Goal: Task Accomplishment & Management: Manage account settings

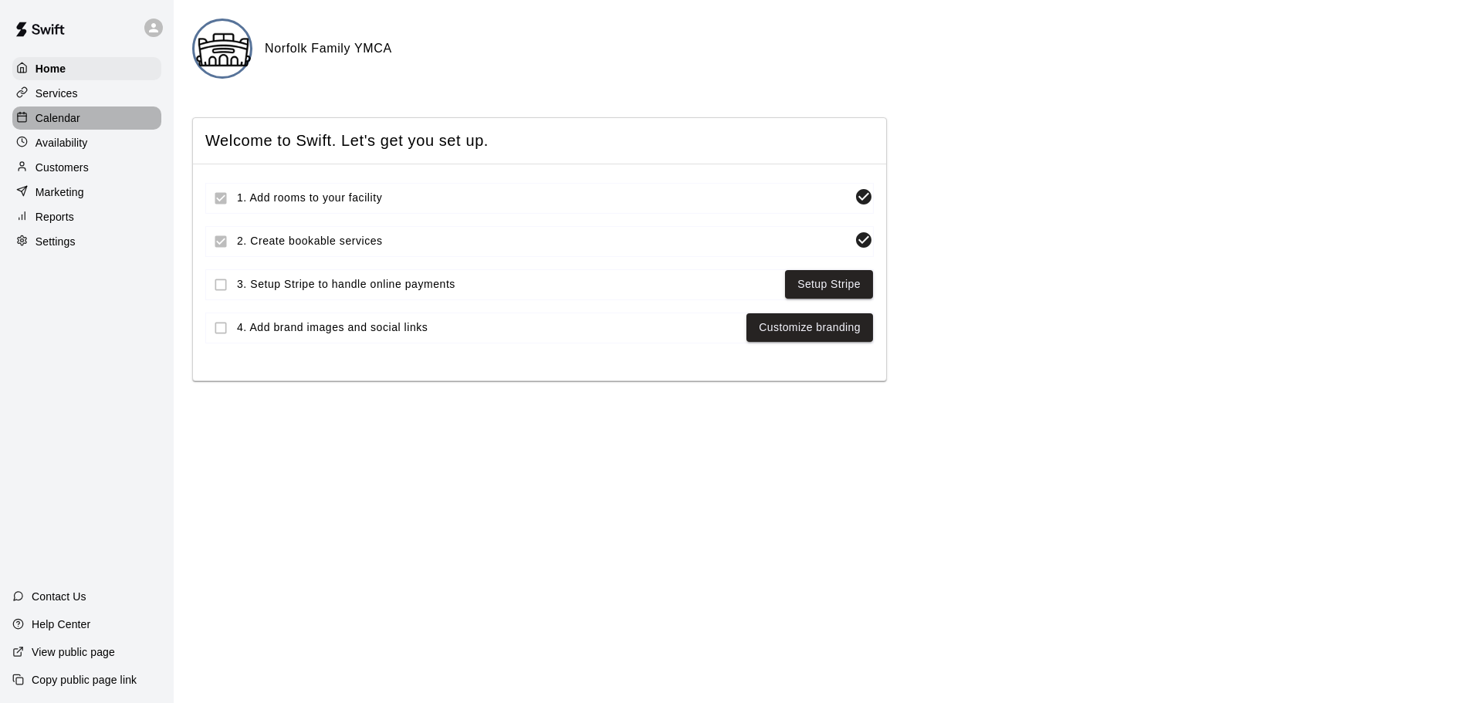
click at [96, 116] on div "Calendar" at bounding box center [86, 118] width 149 height 23
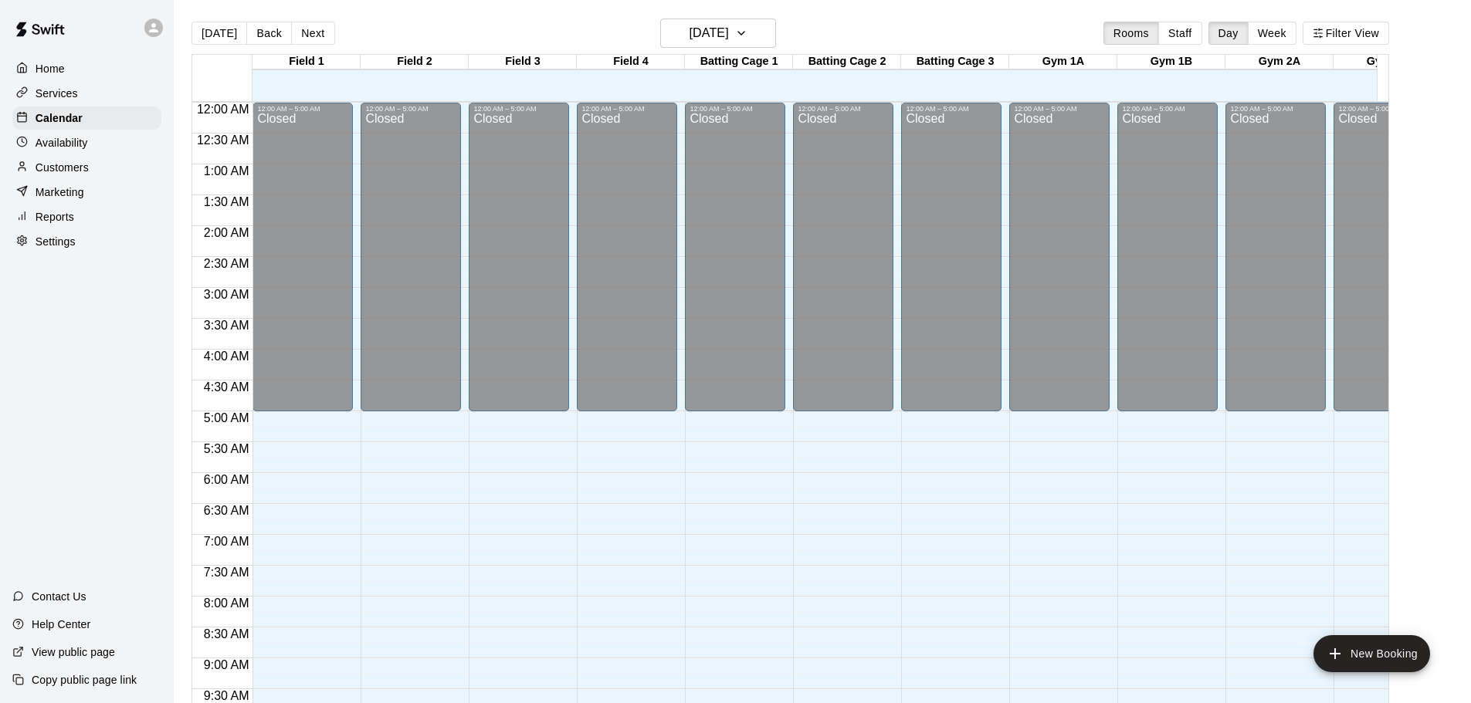
click at [74, 217] on div "Reports" at bounding box center [86, 216] width 149 height 23
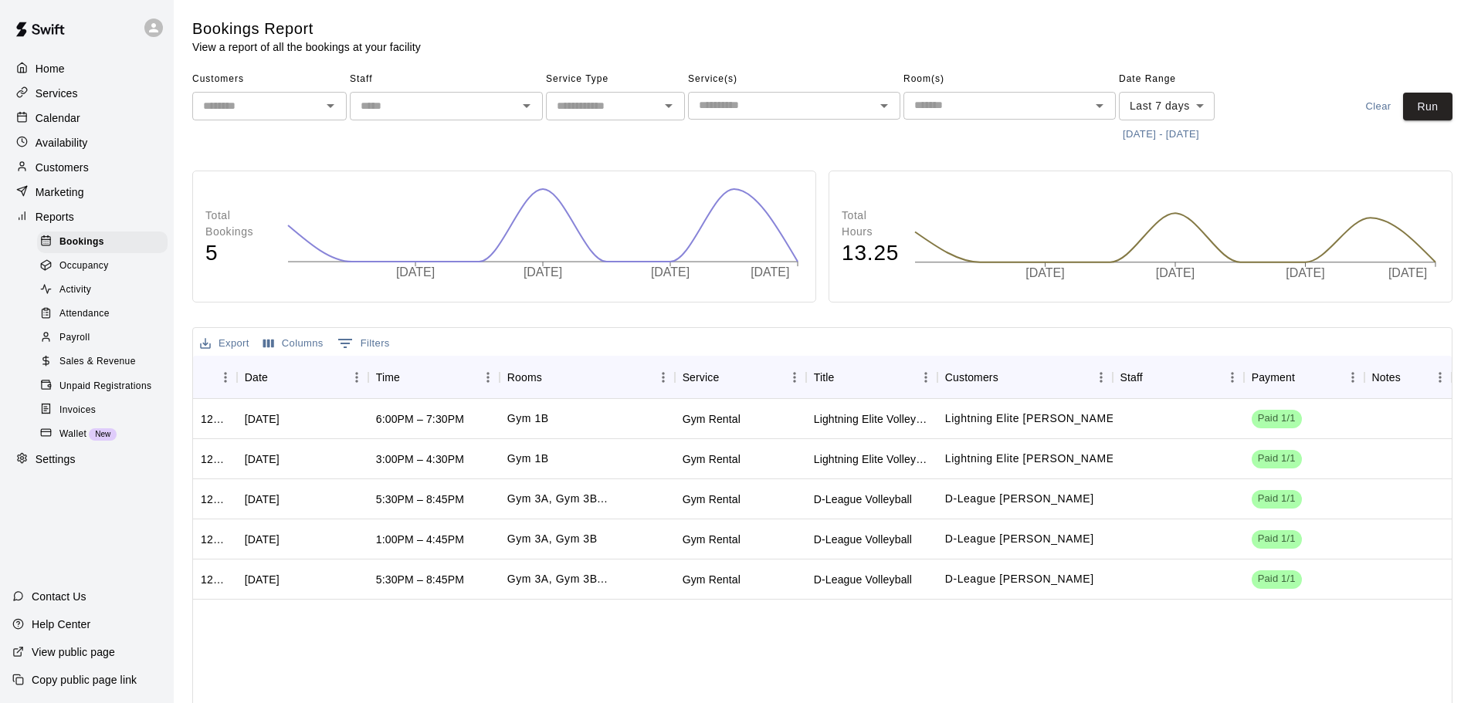
click at [102, 370] on span "Sales & Revenue" at bounding box center [97, 361] width 76 height 15
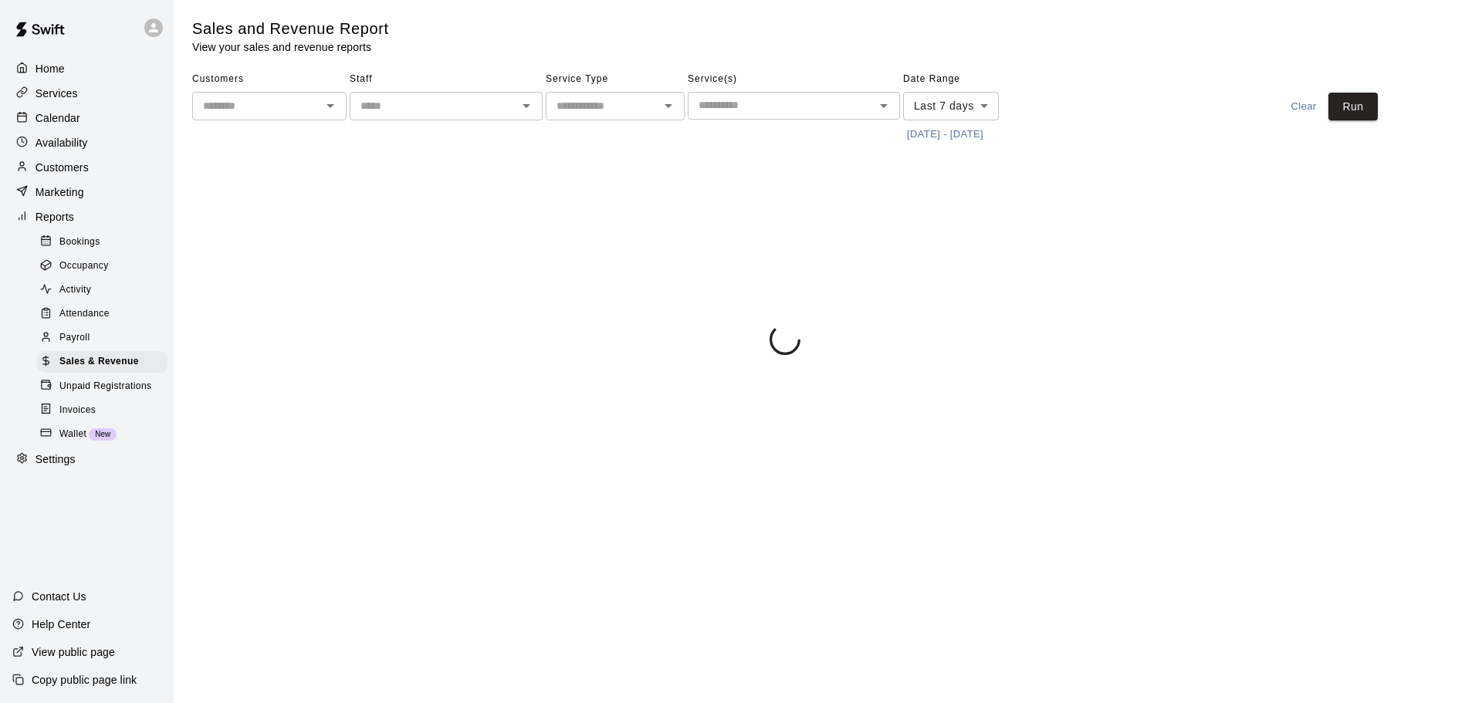
click at [103, 421] on div "Invoices" at bounding box center [102, 411] width 130 height 22
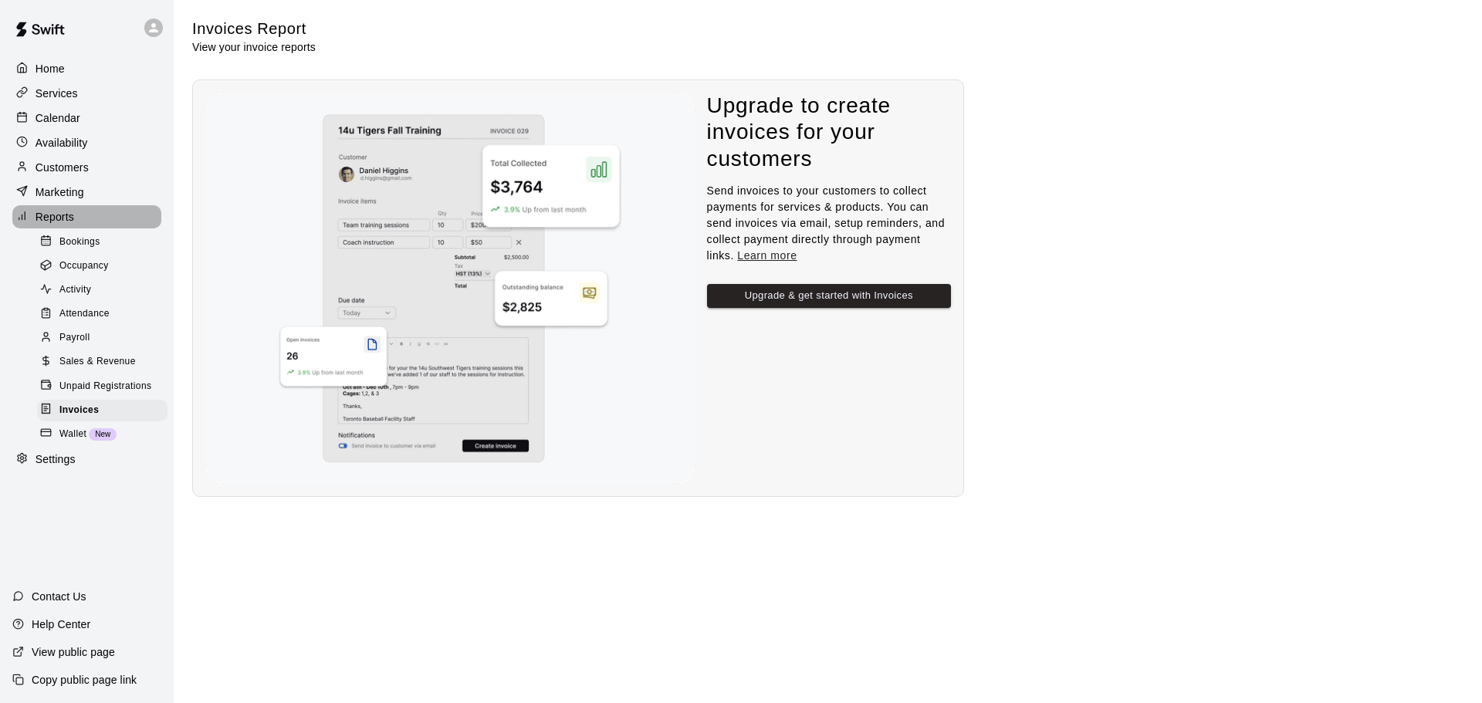
click at [60, 219] on p "Reports" at bounding box center [55, 216] width 39 height 15
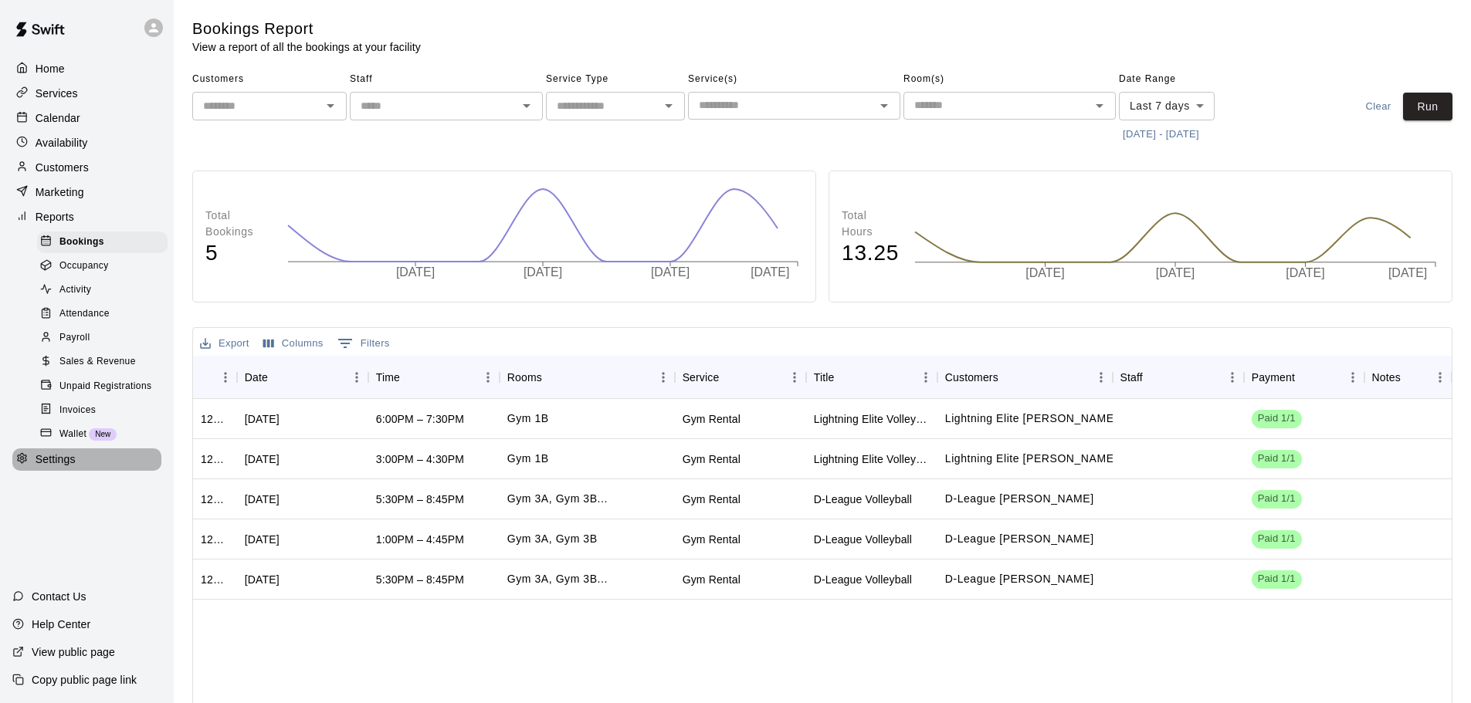
click at [75, 467] on p "Settings" at bounding box center [56, 459] width 40 height 15
select select "**"
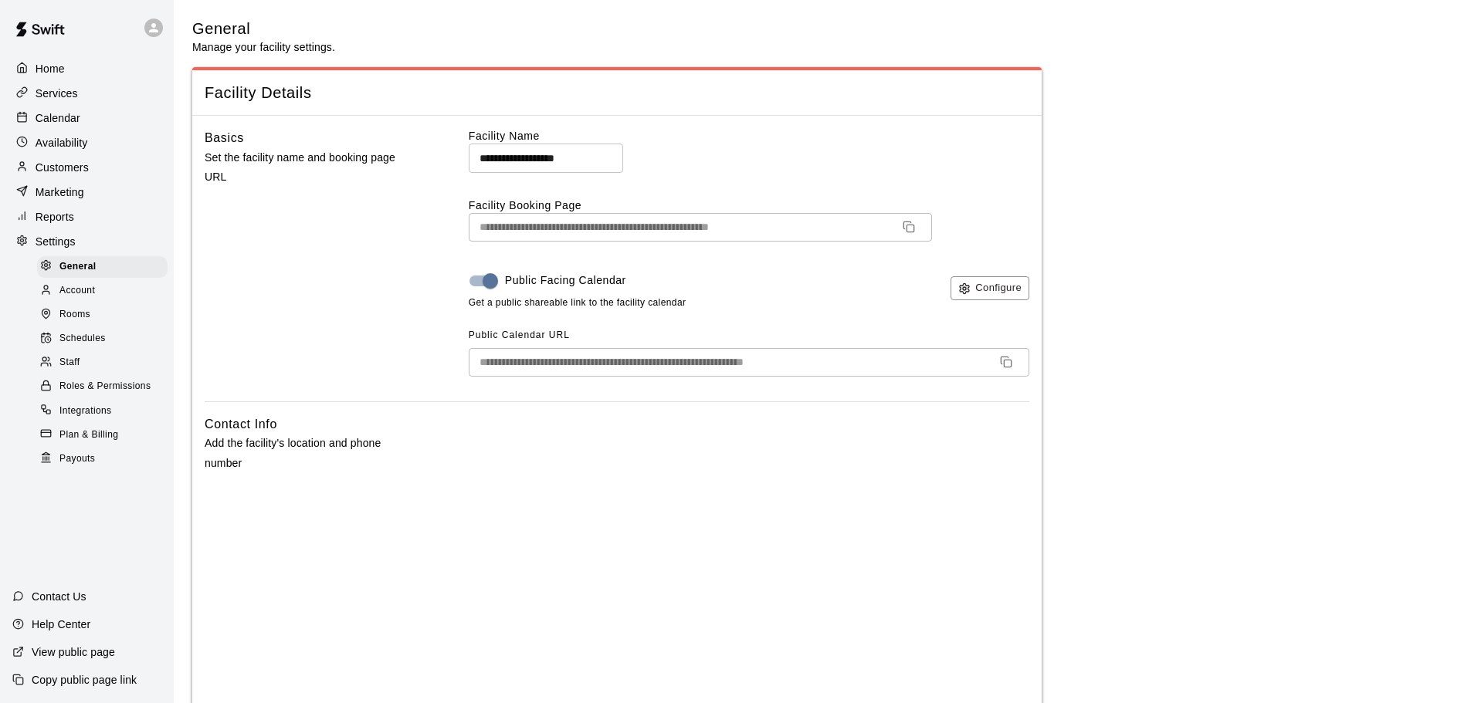
click at [74, 75] on div "Home" at bounding box center [86, 68] width 149 height 23
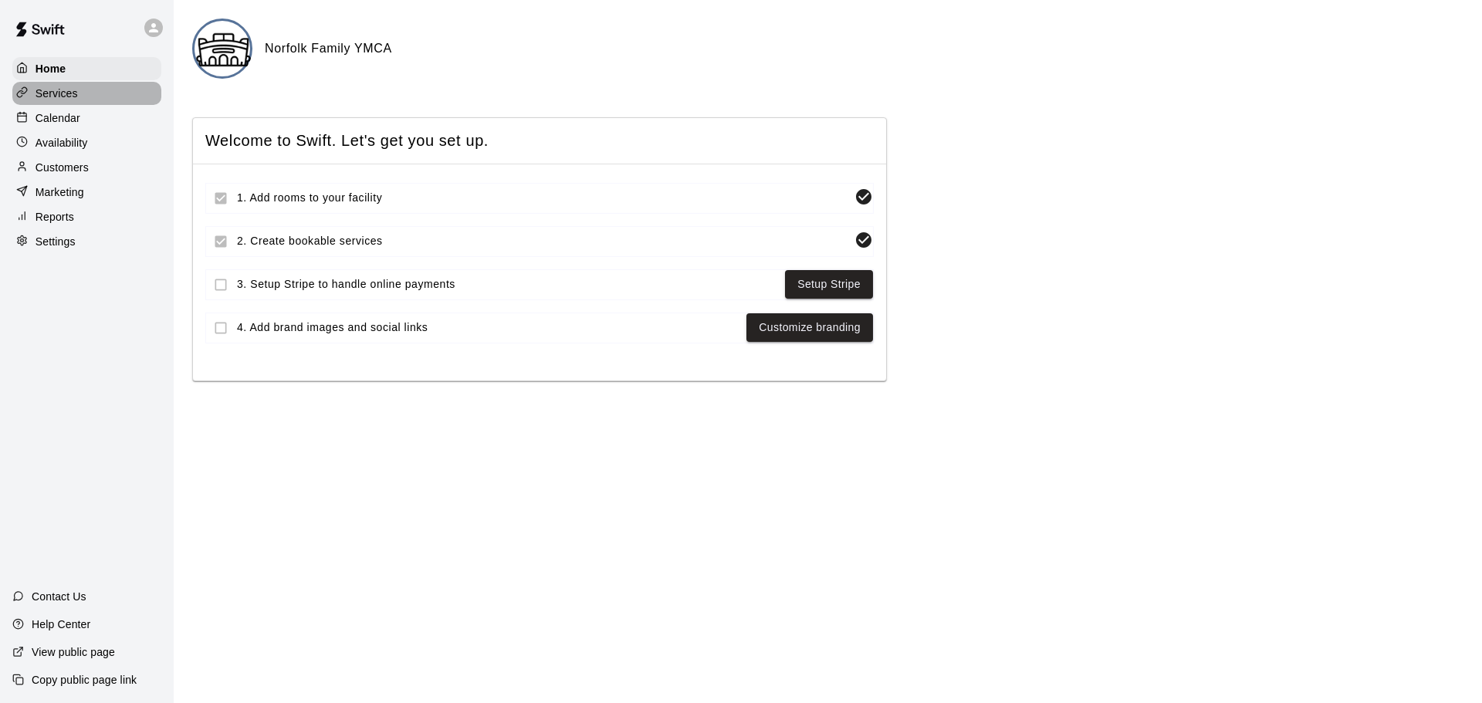
click at [75, 93] on p "Services" at bounding box center [57, 93] width 42 height 15
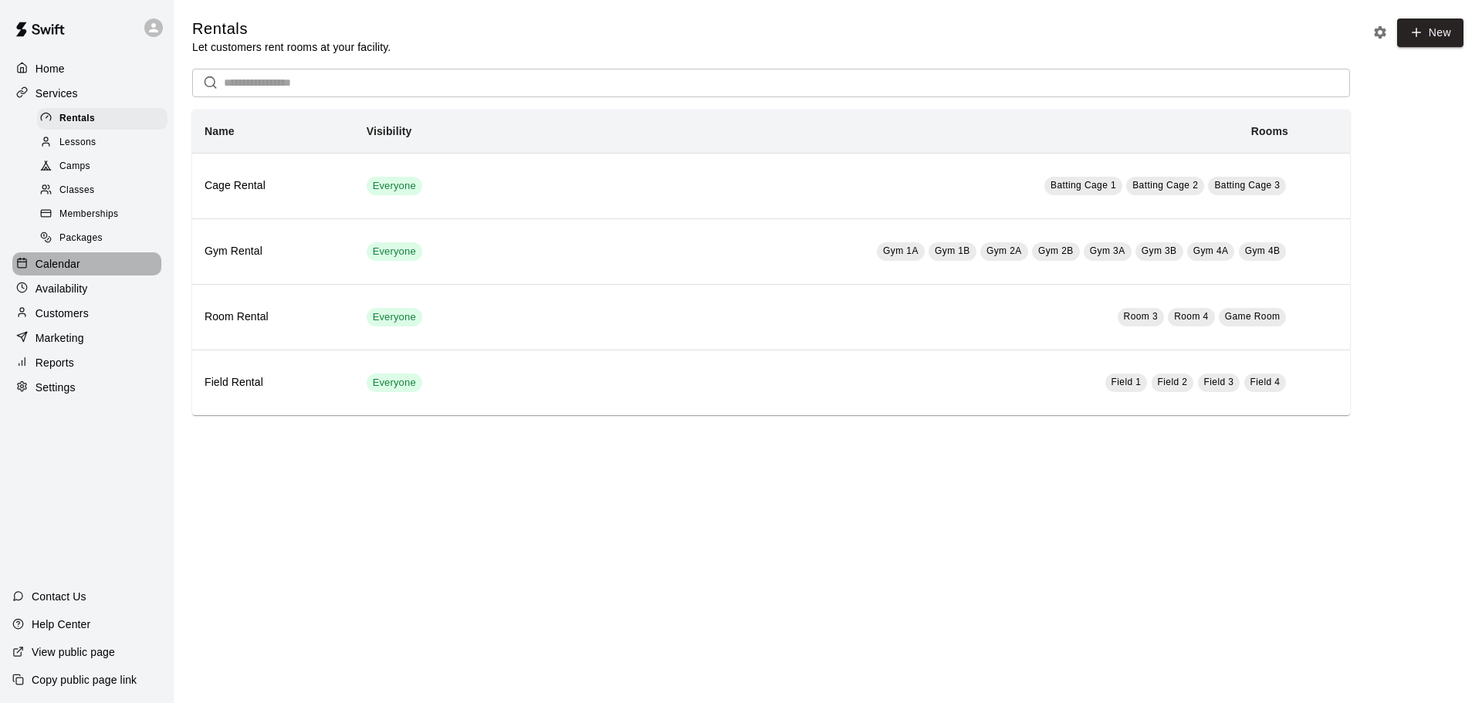
click at [91, 266] on div "Calendar" at bounding box center [86, 263] width 149 height 23
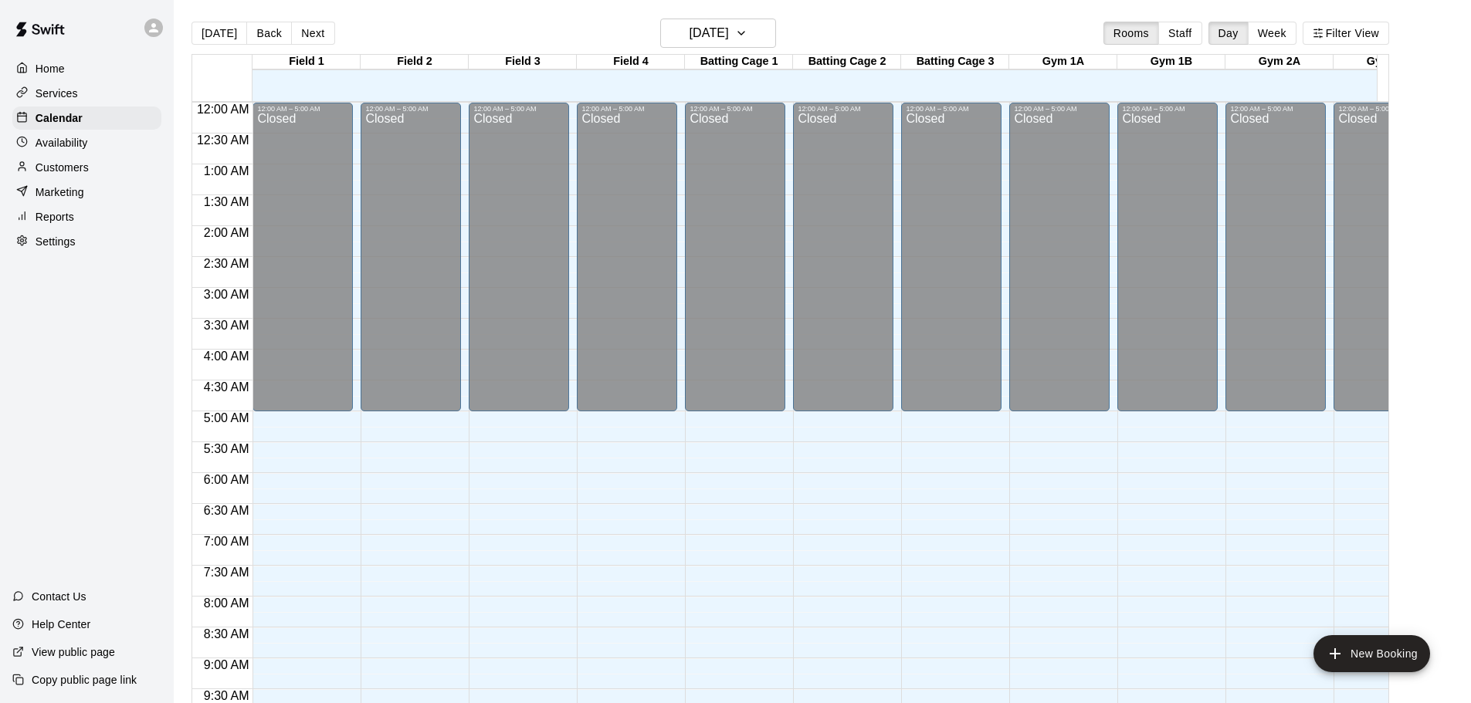
scroll to position [648, 0]
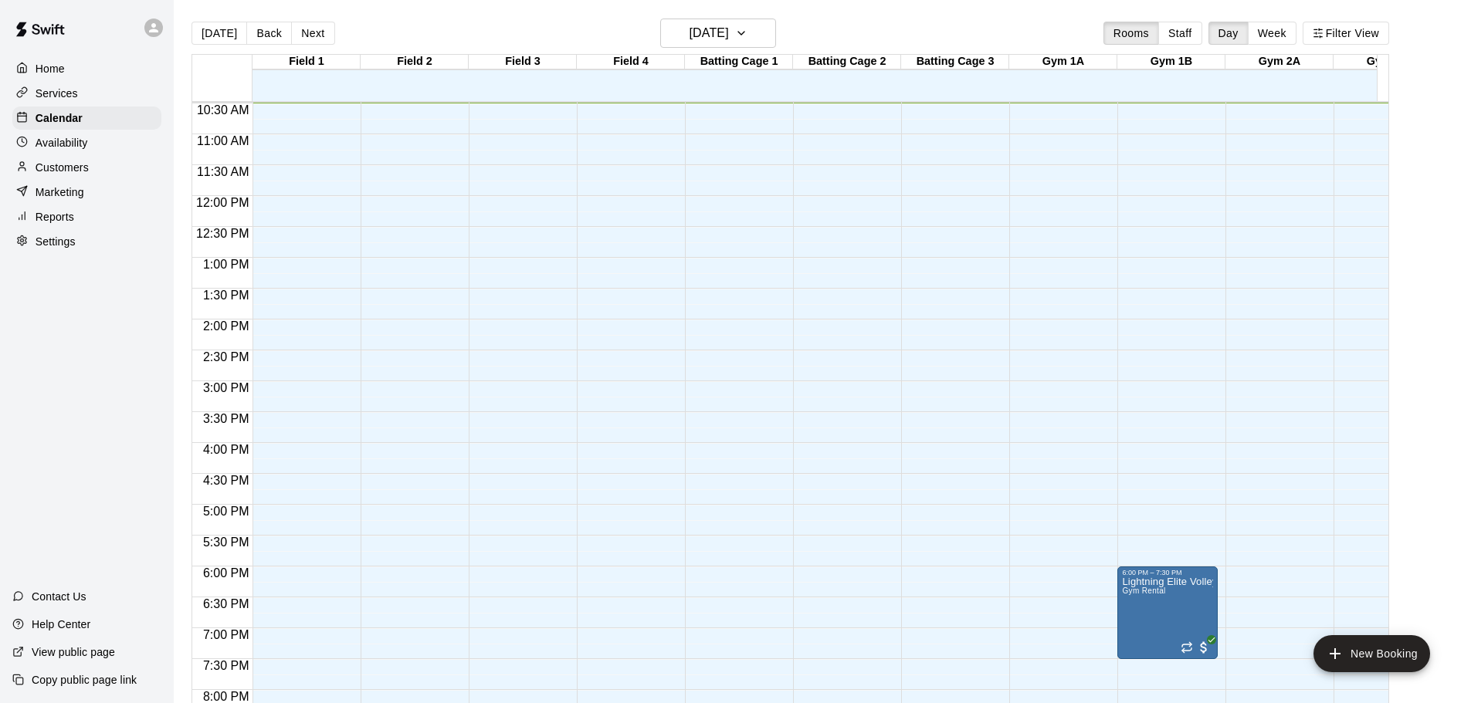
click at [83, 151] on p "Availability" at bounding box center [62, 142] width 52 height 15
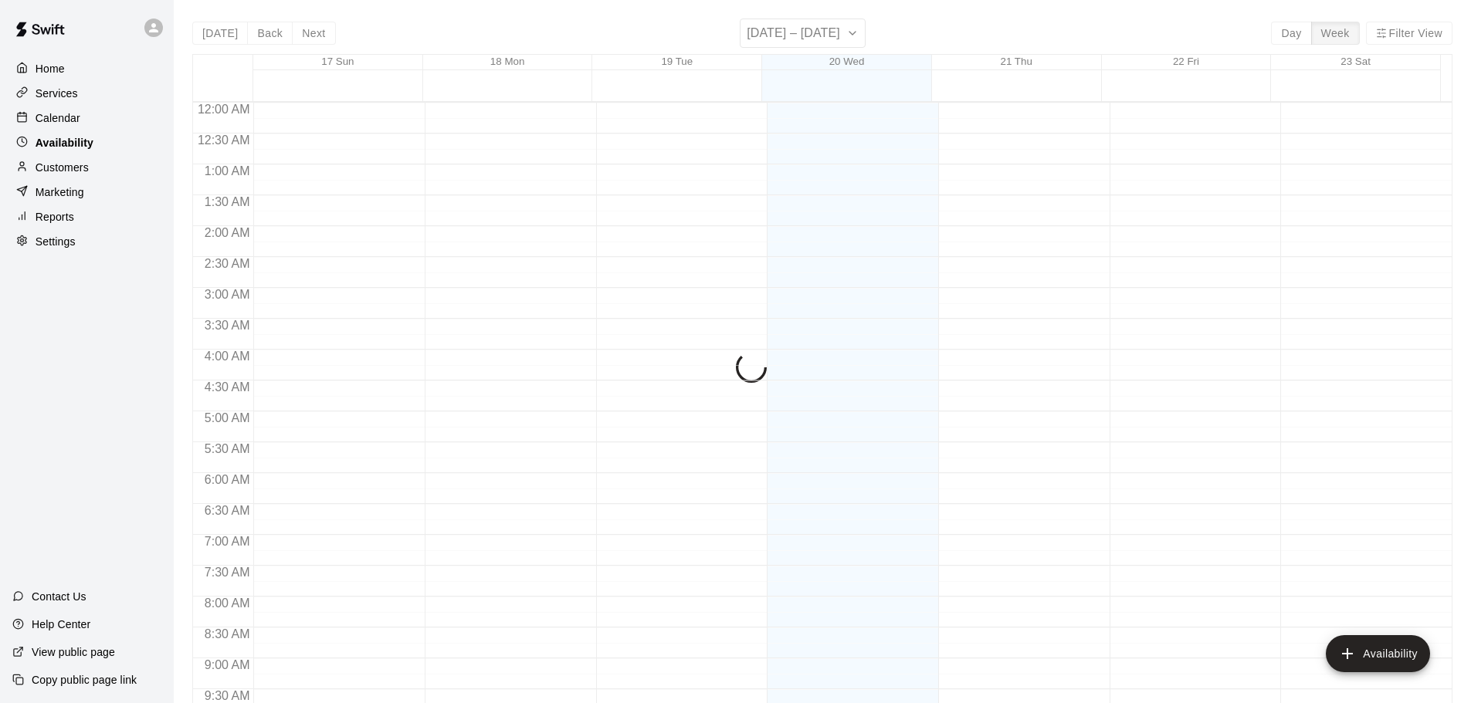
scroll to position [648, 0]
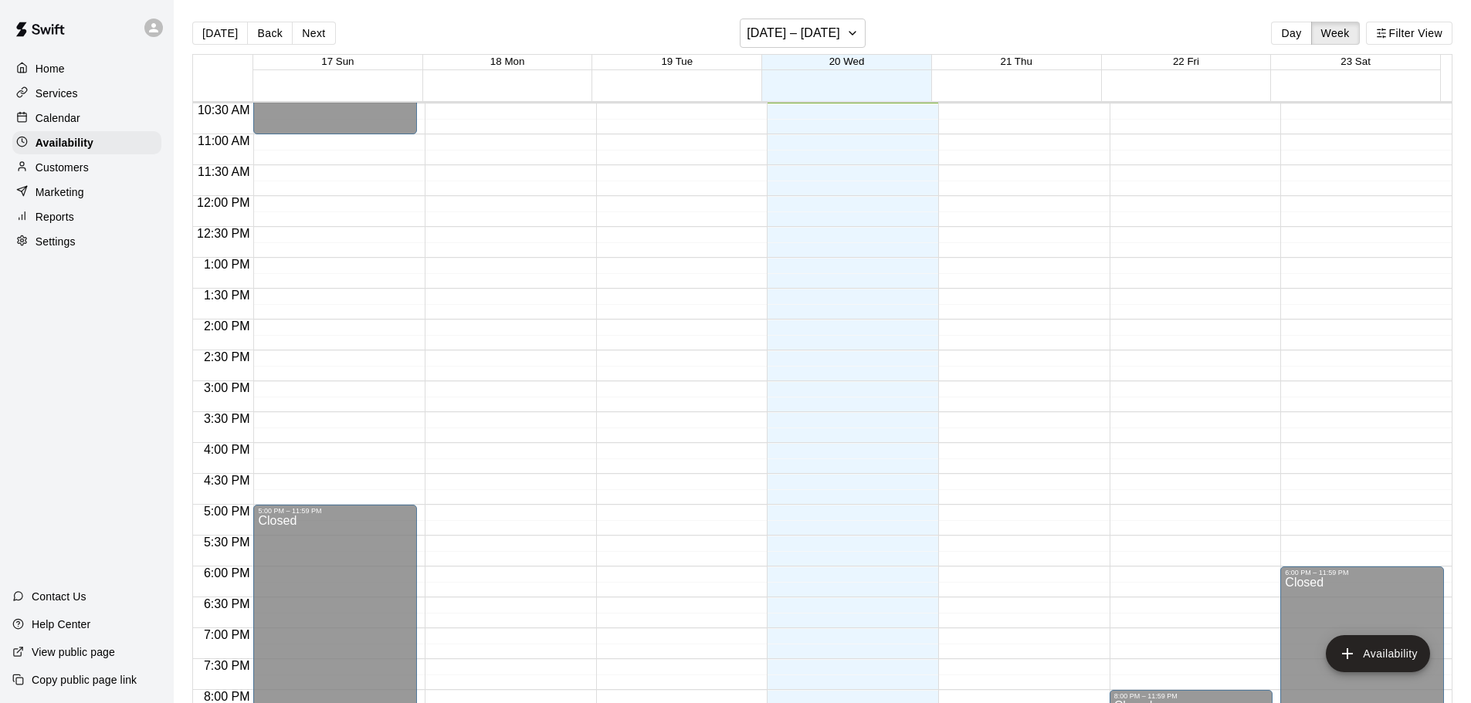
click at [92, 171] on div "Customers" at bounding box center [86, 167] width 149 height 23
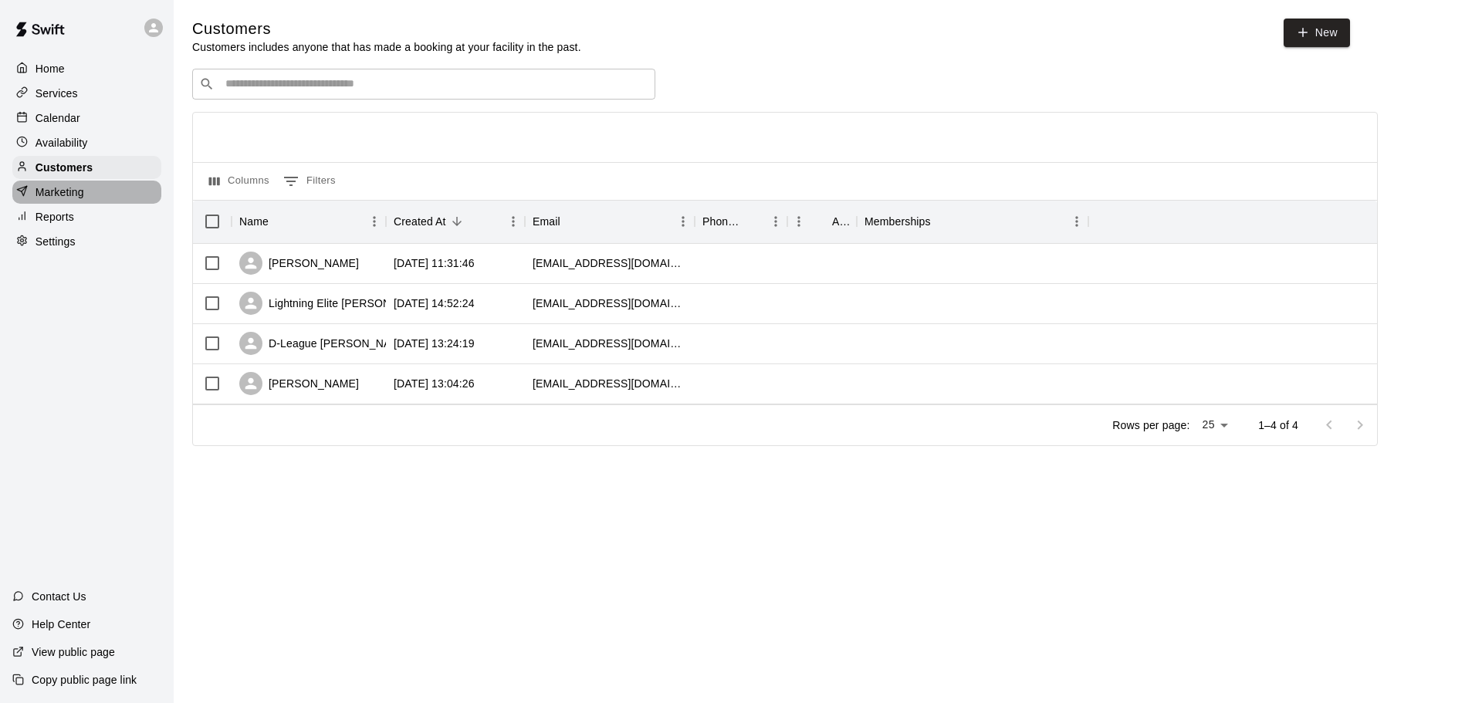
click at [76, 200] on p "Marketing" at bounding box center [60, 191] width 49 height 15
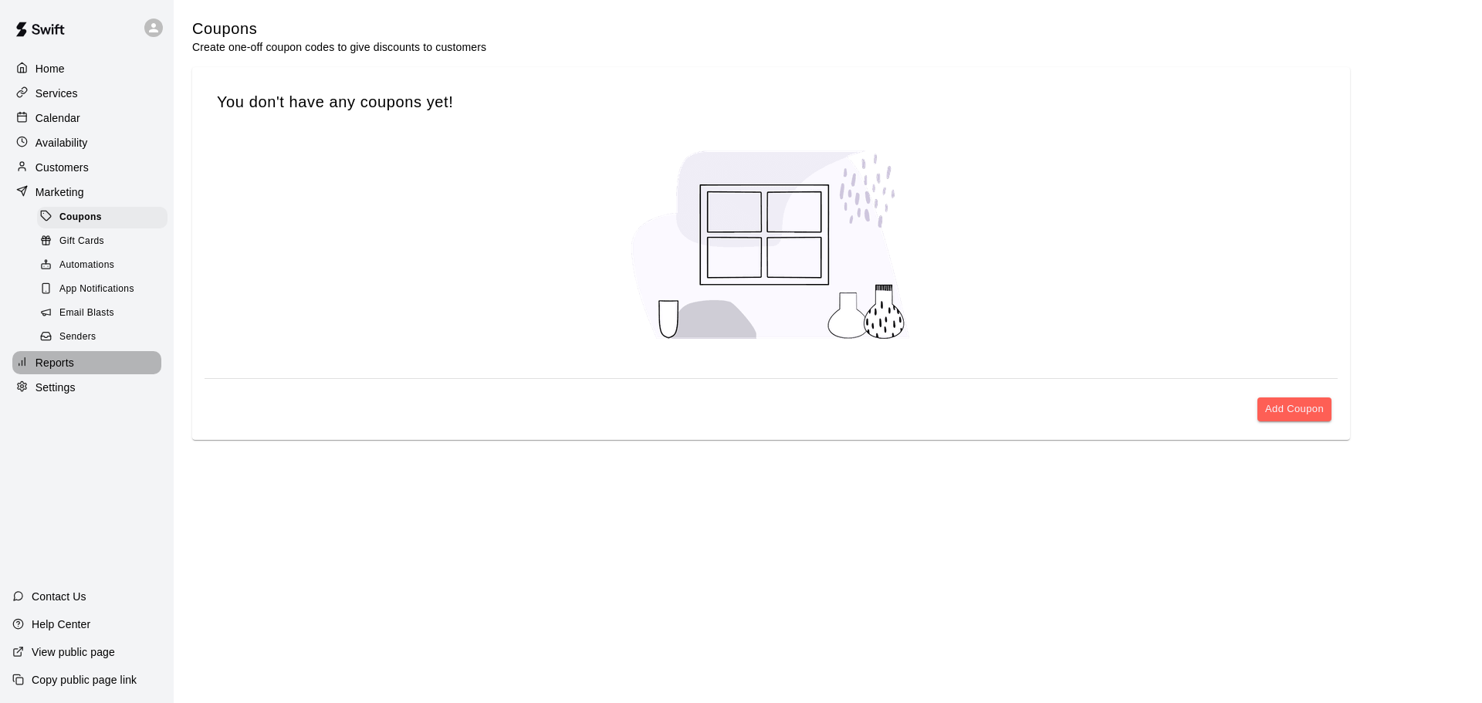
click at [97, 374] on div "Reports" at bounding box center [86, 362] width 149 height 23
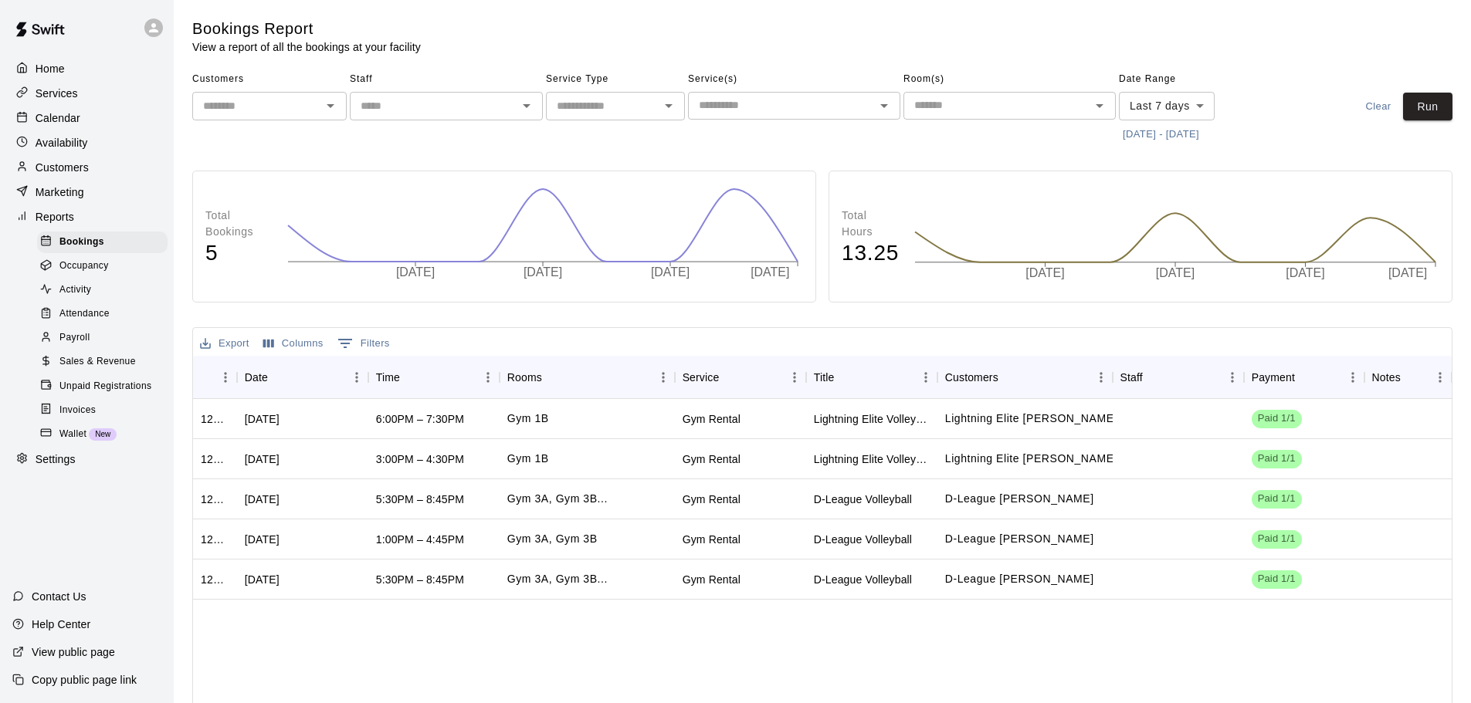
click at [89, 274] on span "Occupancy" at bounding box center [83, 266] width 49 height 15
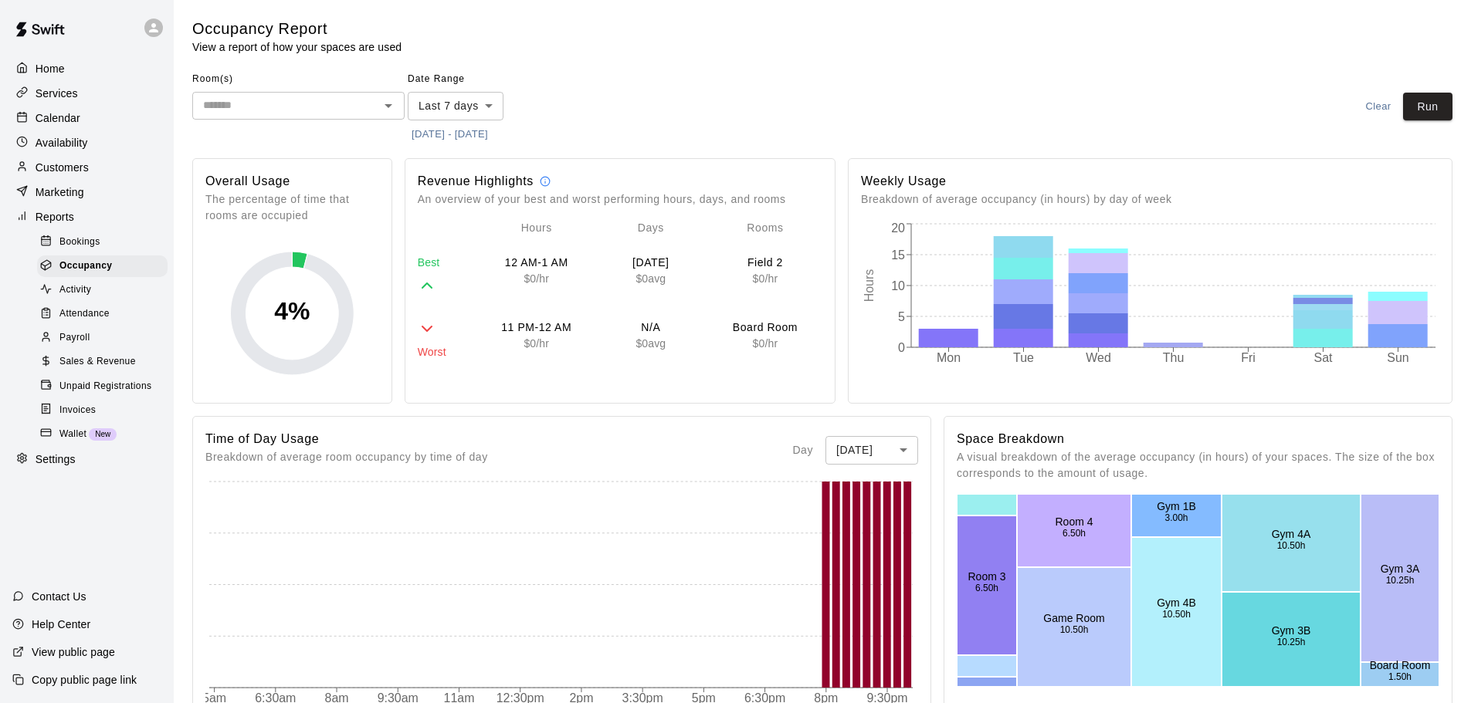
click at [92, 299] on div "Activity" at bounding box center [102, 290] width 130 height 22
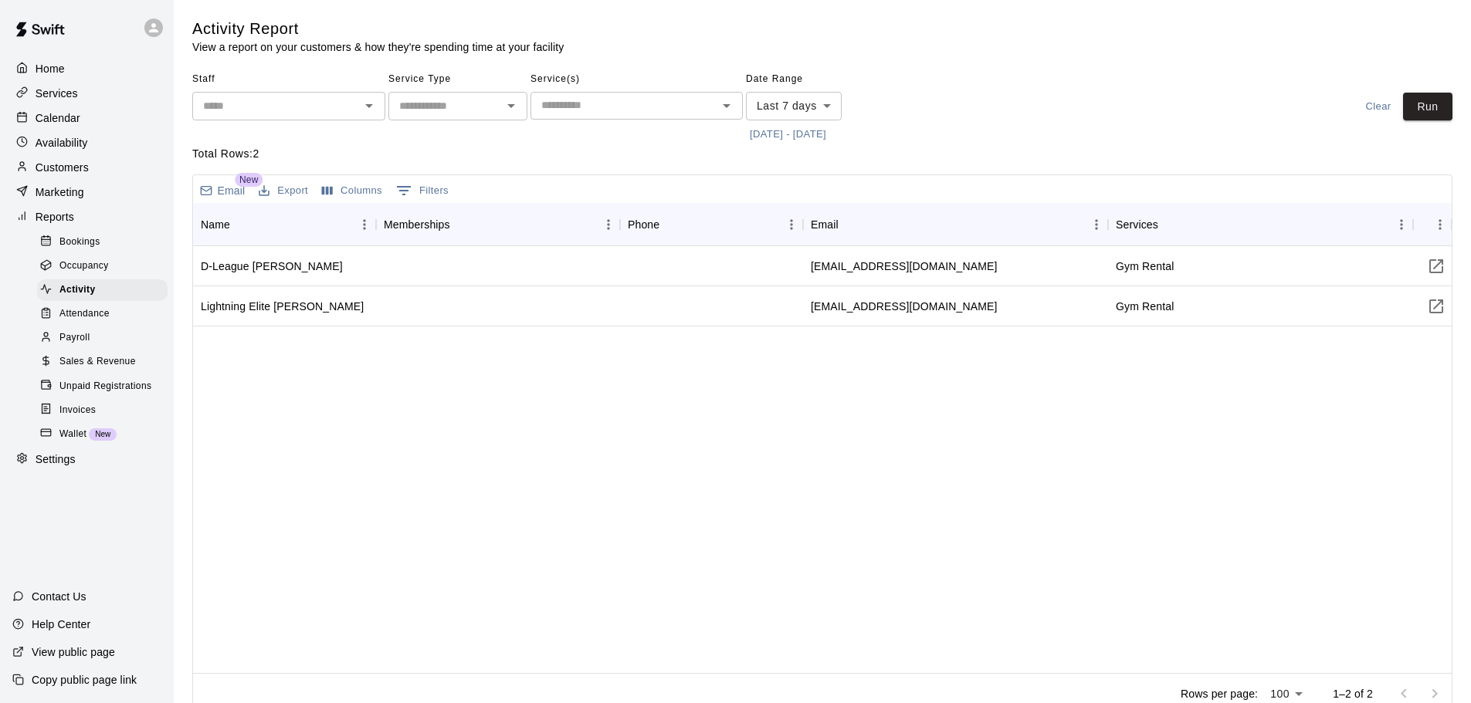
click at [96, 322] on span "Attendance" at bounding box center [84, 313] width 50 height 15
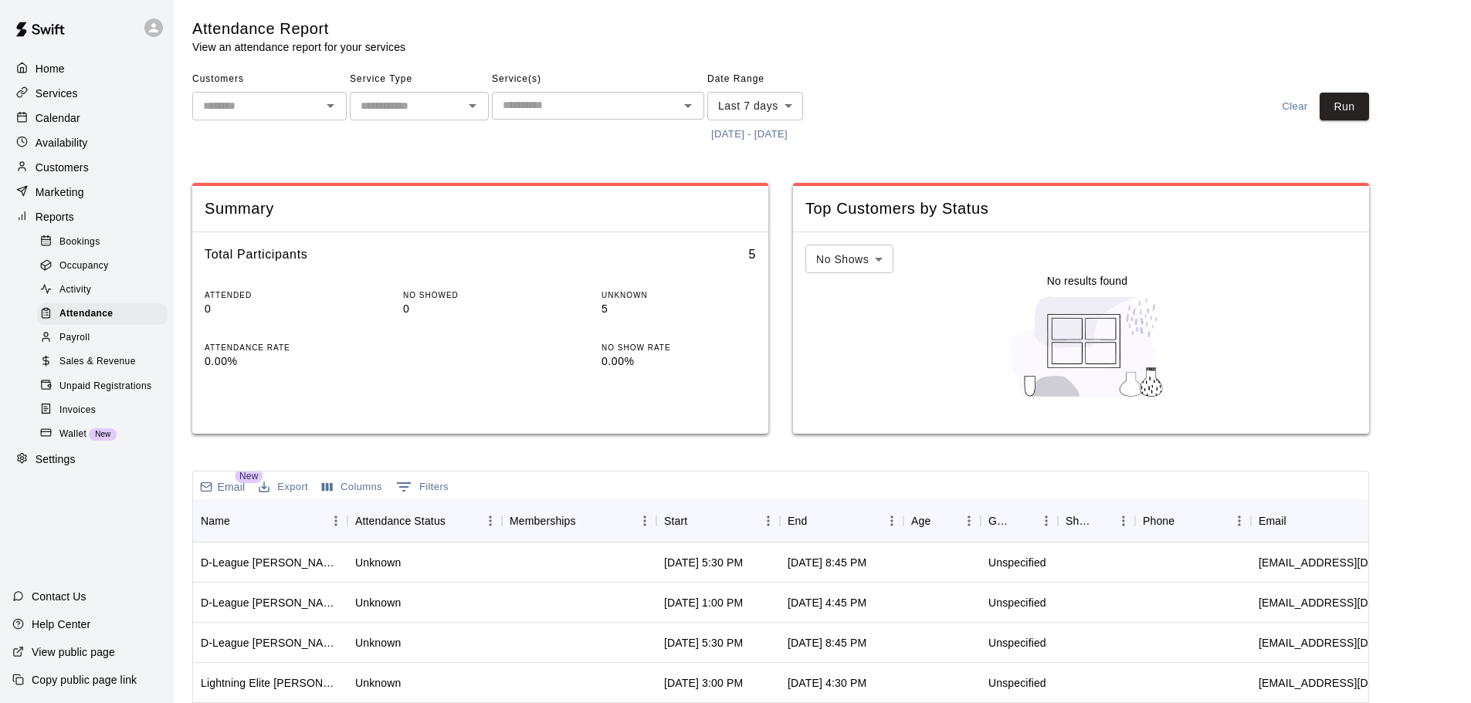
click at [93, 343] on div "Payroll" at bounding box center [102, 338] width 130 height 22
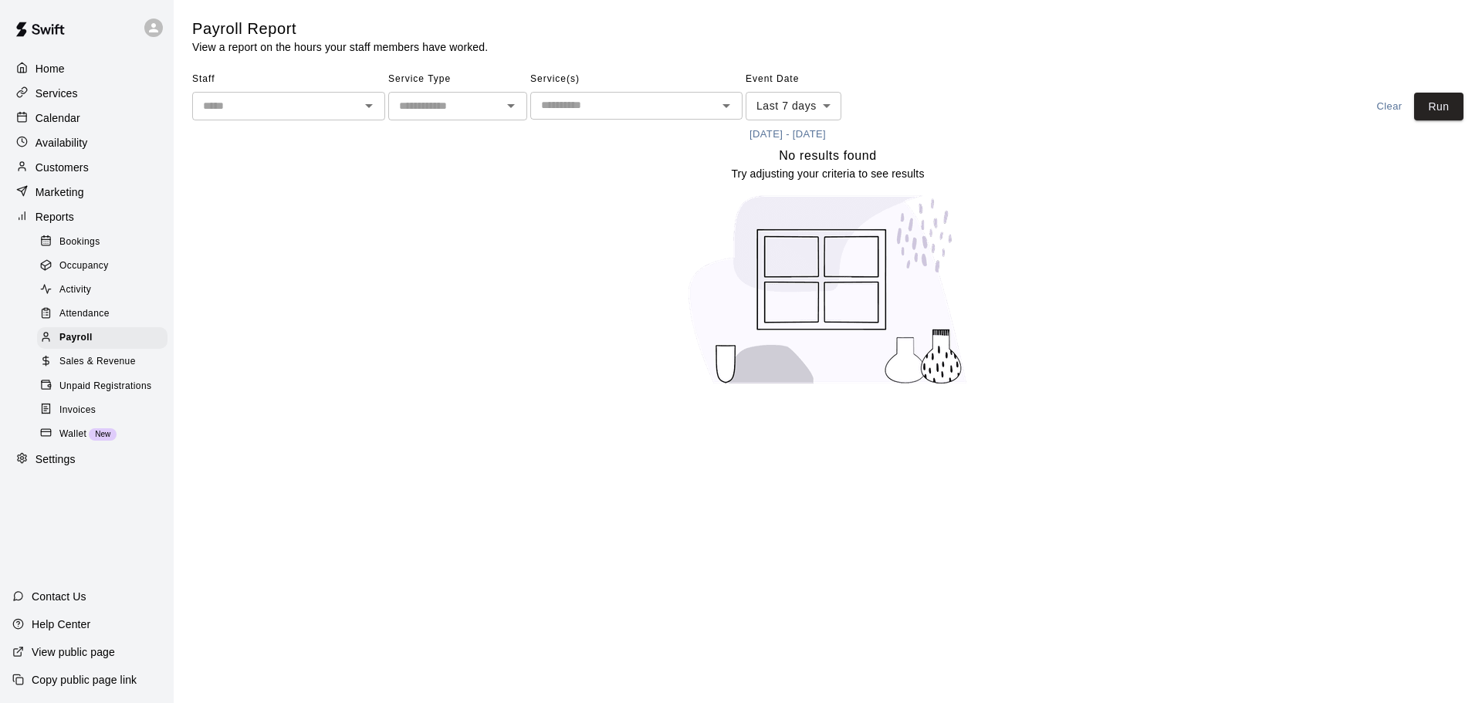
click at [114, 370] on span "Sales & Revenue" at bounding box center [97, 361] width 76 height 15
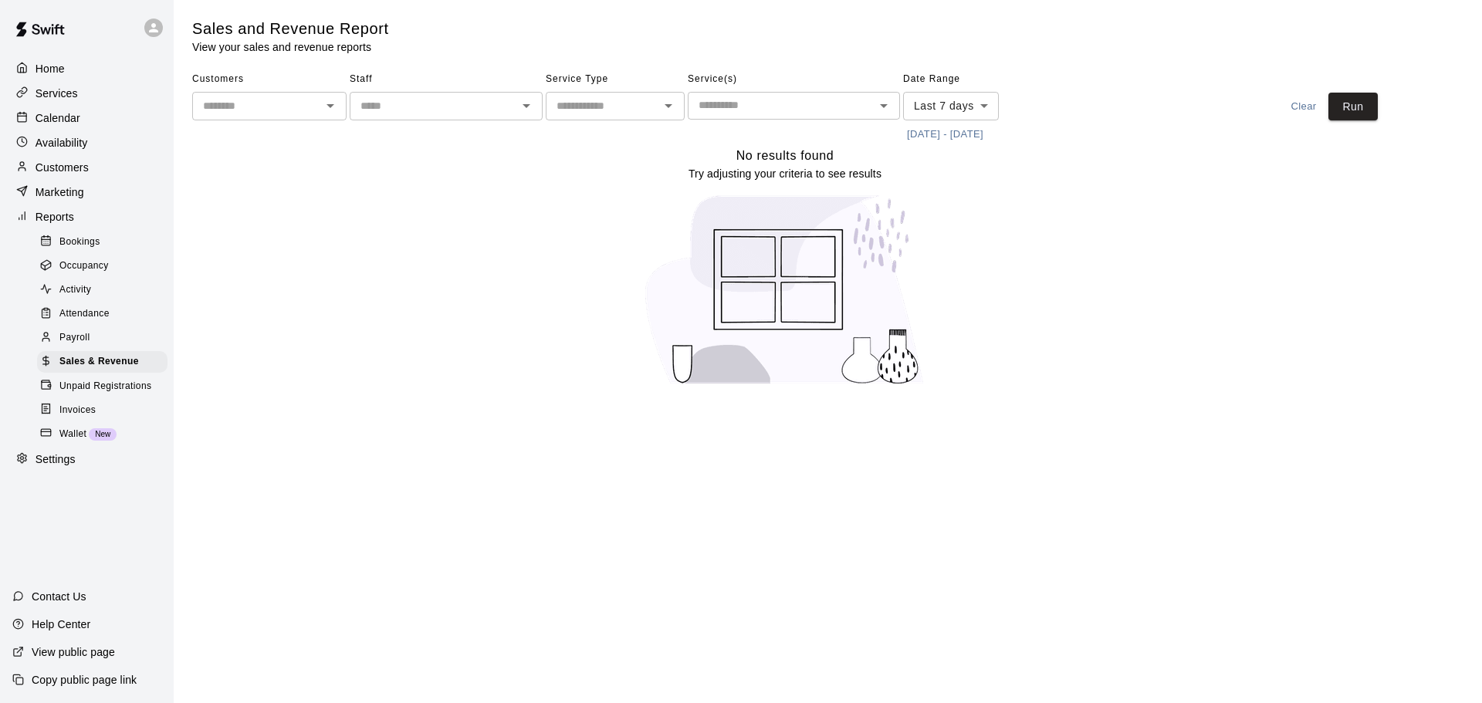
click at [122, 392] on span "Unpaid Registrations" at bounding box center [105, 386] width 92 height 15
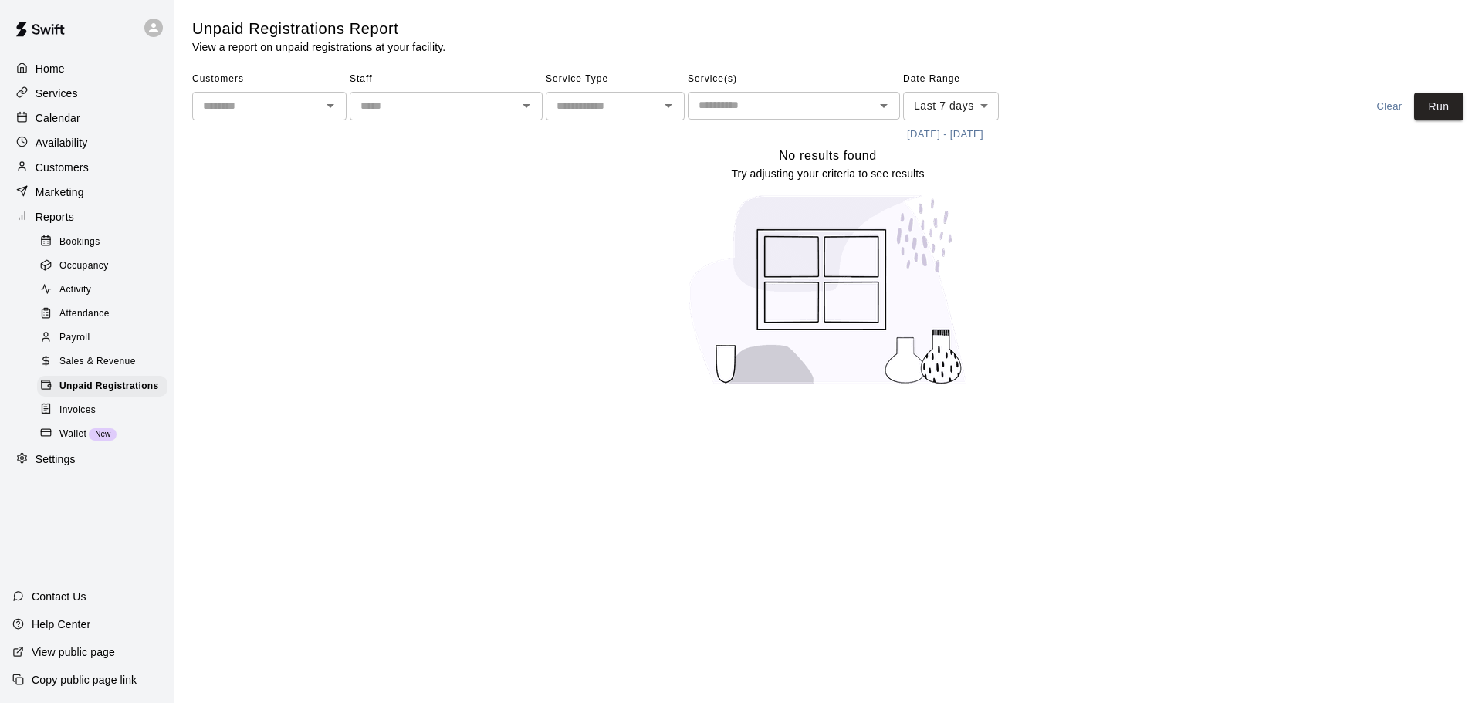
click at [127, 417] on div "Invoices" at bounding box center [102, 411] width 130 height 22
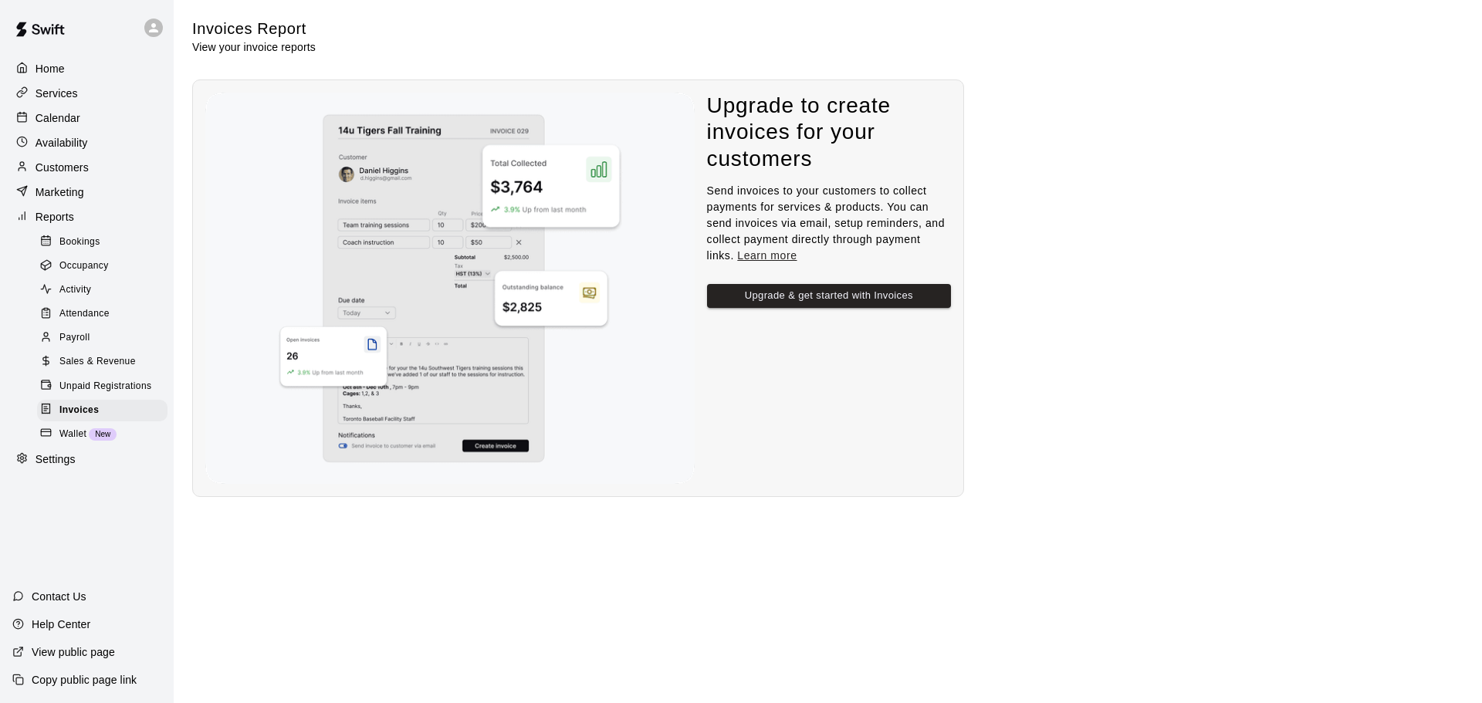
click at [131, 445] on div "Wallet New" at bounding box center [102, 435] width 130 height 22
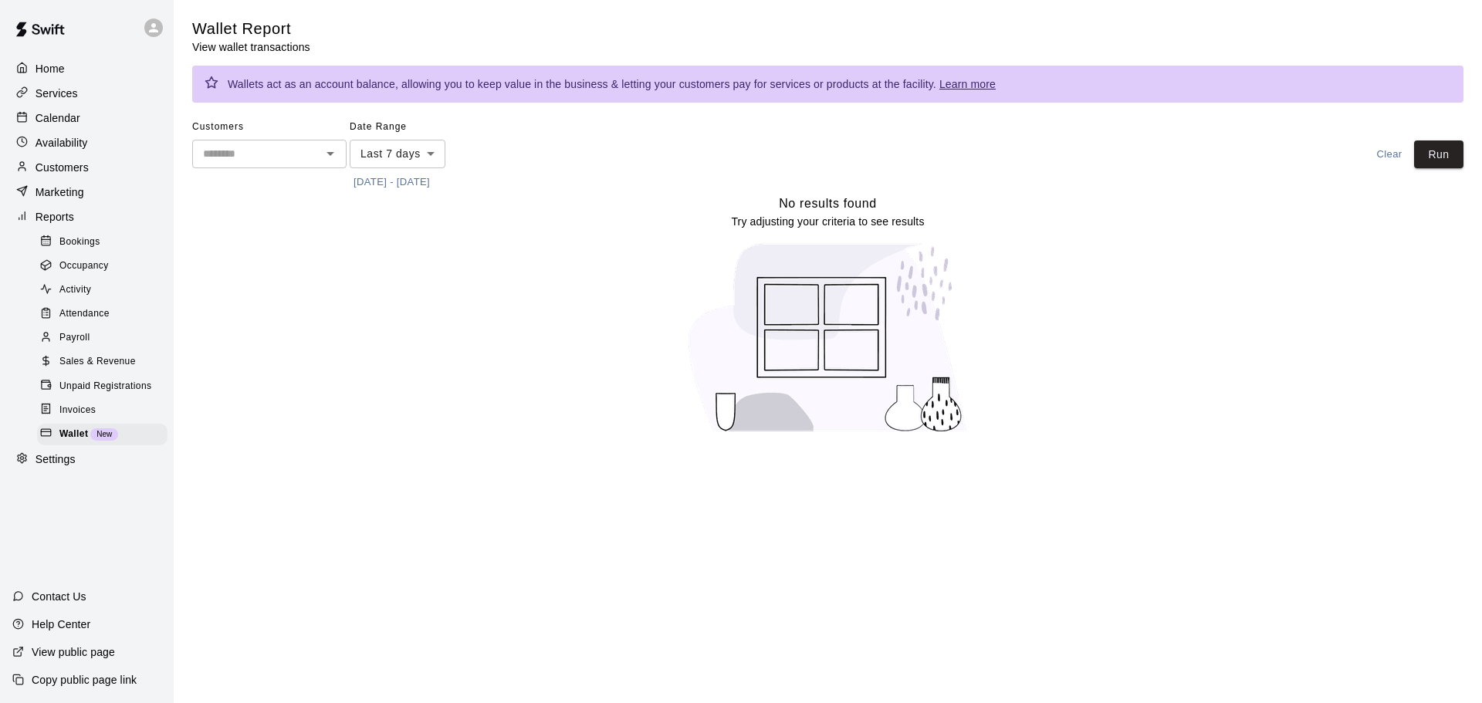
click at [75, 621] on p "Help Center" at bounding box center [61, 624] width 59 height 15
click at [66, 69] on div "Home" at bounding box center [86, 68] width 149 height 23
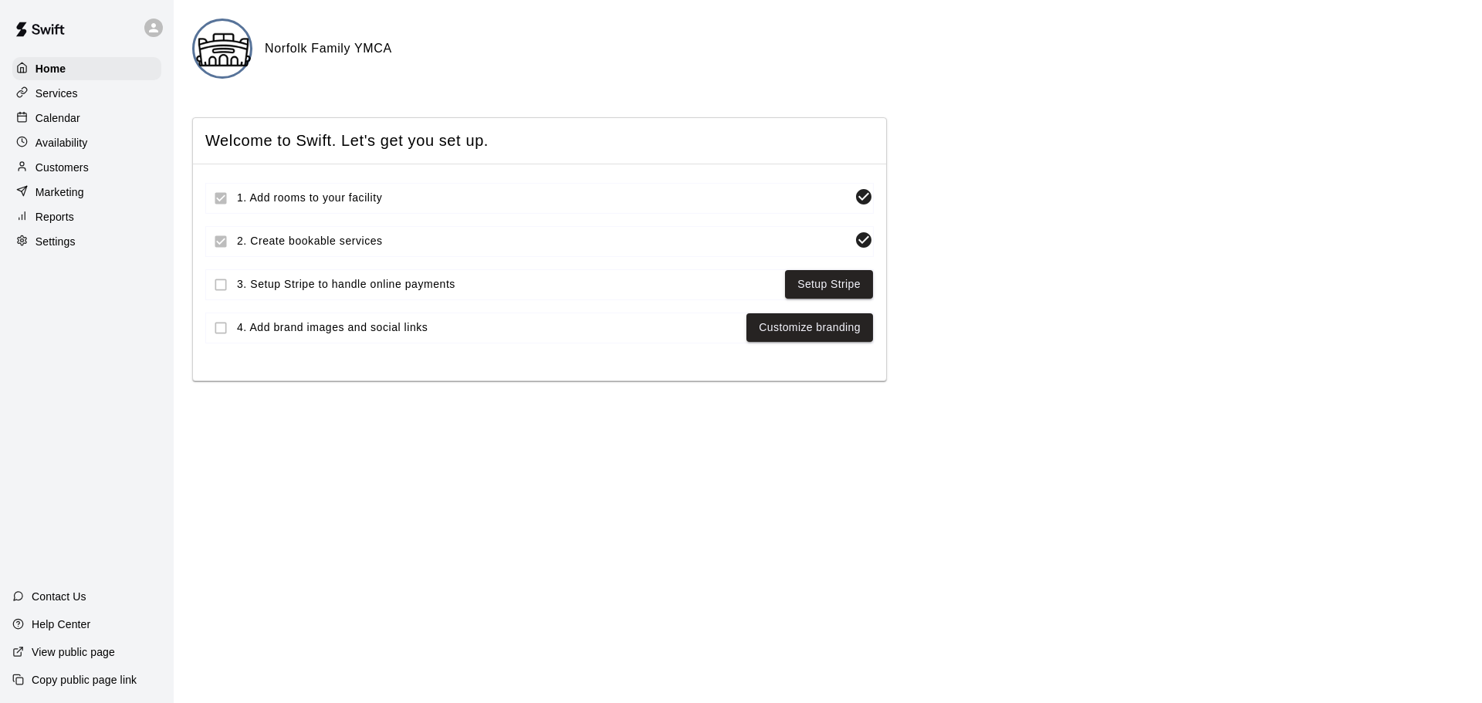
click at [58, 96] on p "Services" at bounding box center [57, 93] width 42 height 15
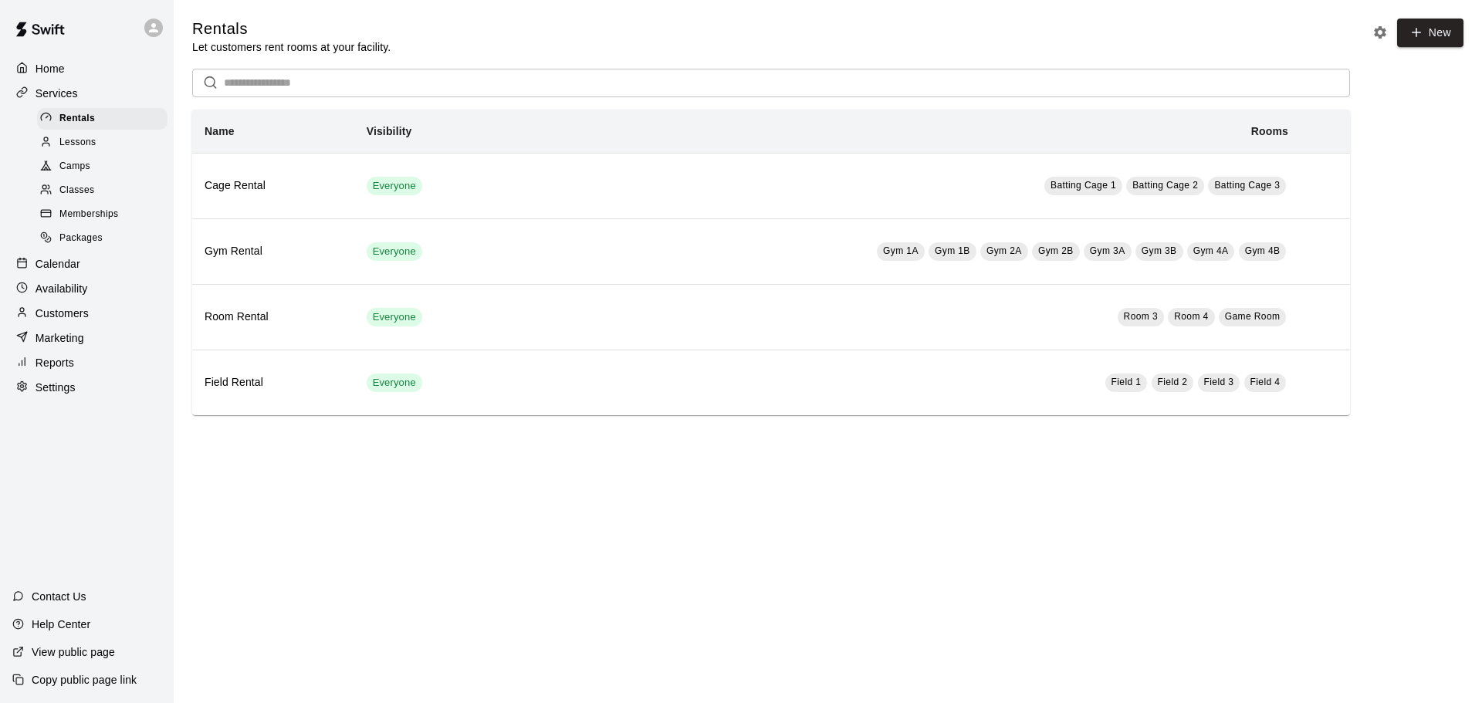
click at [82, 269] on div "Calendar" at bounding box center [86, 263] width 149 height 23
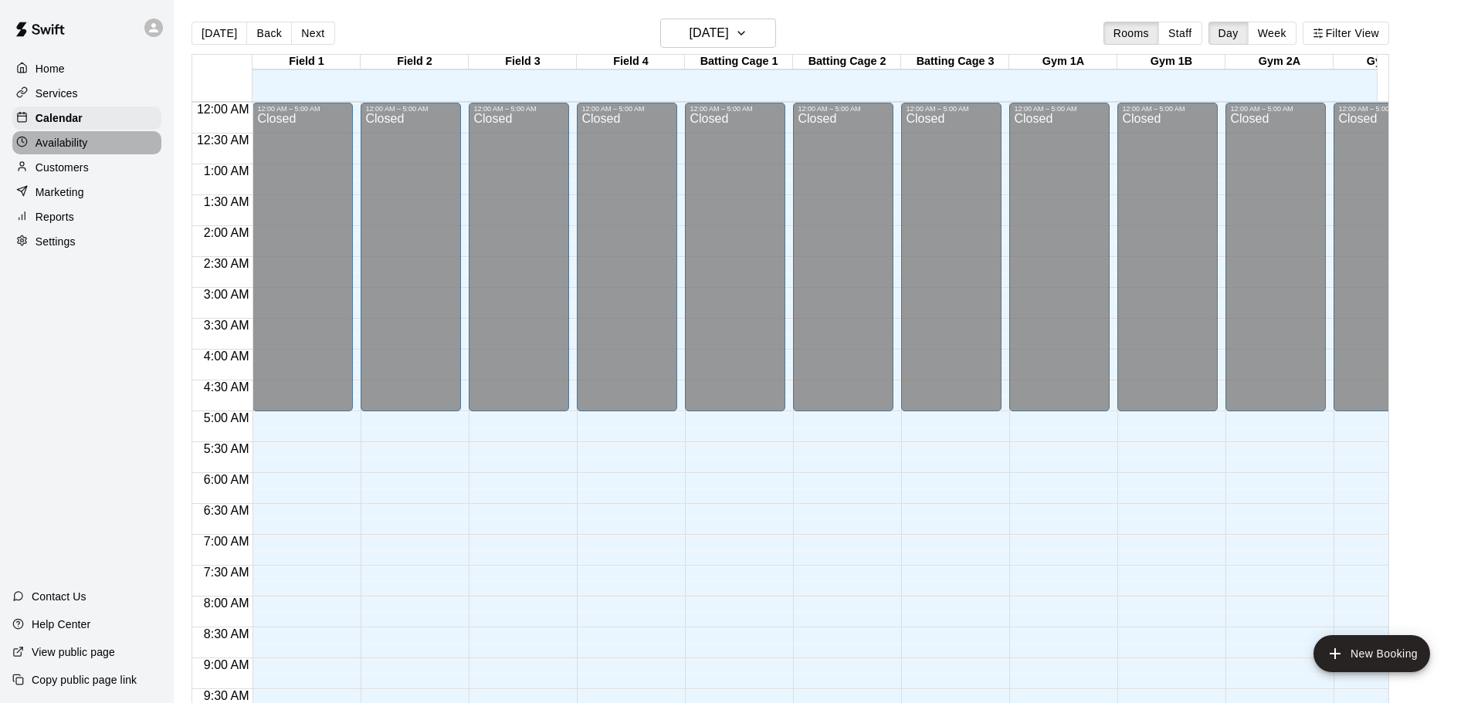
scroll to position [651, 0]
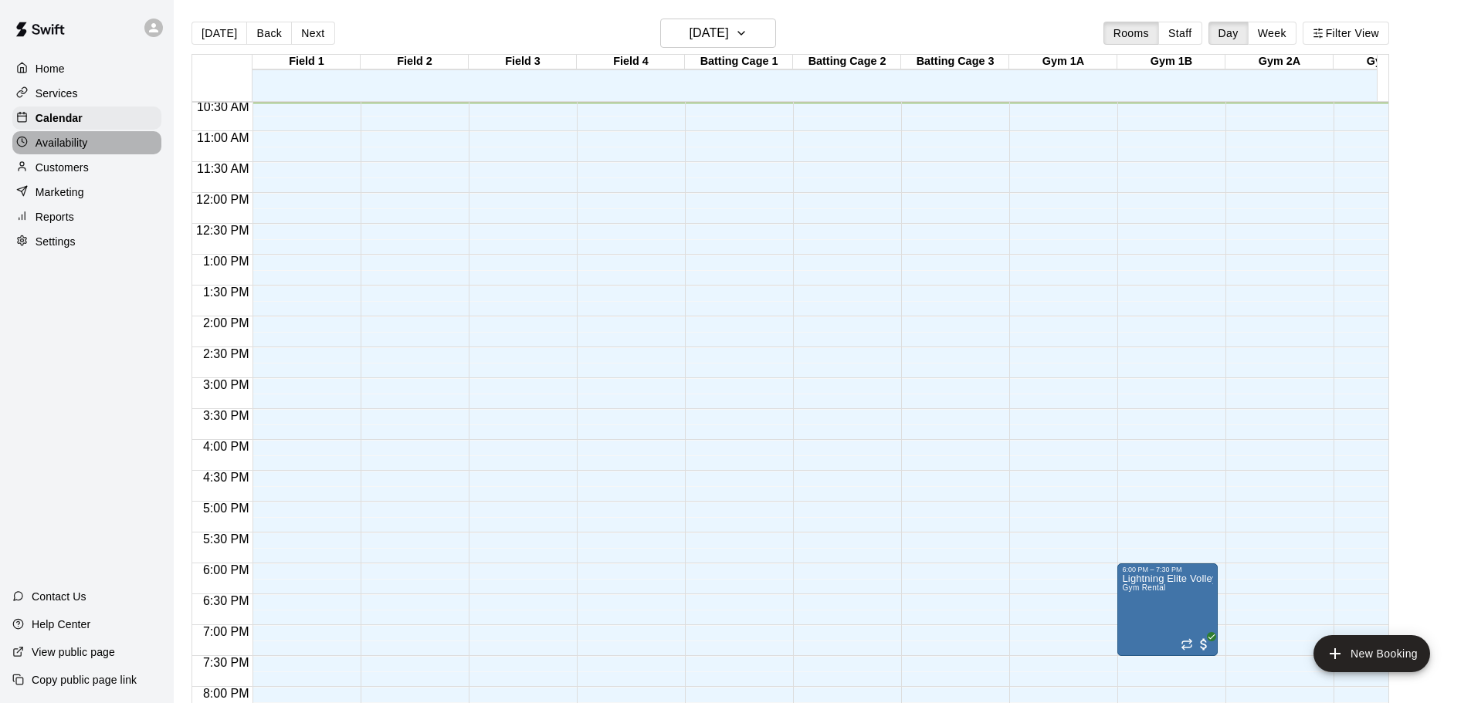
click at [58, 140] on p "Availability" at bounding box center [62, 142] width 52 height 15
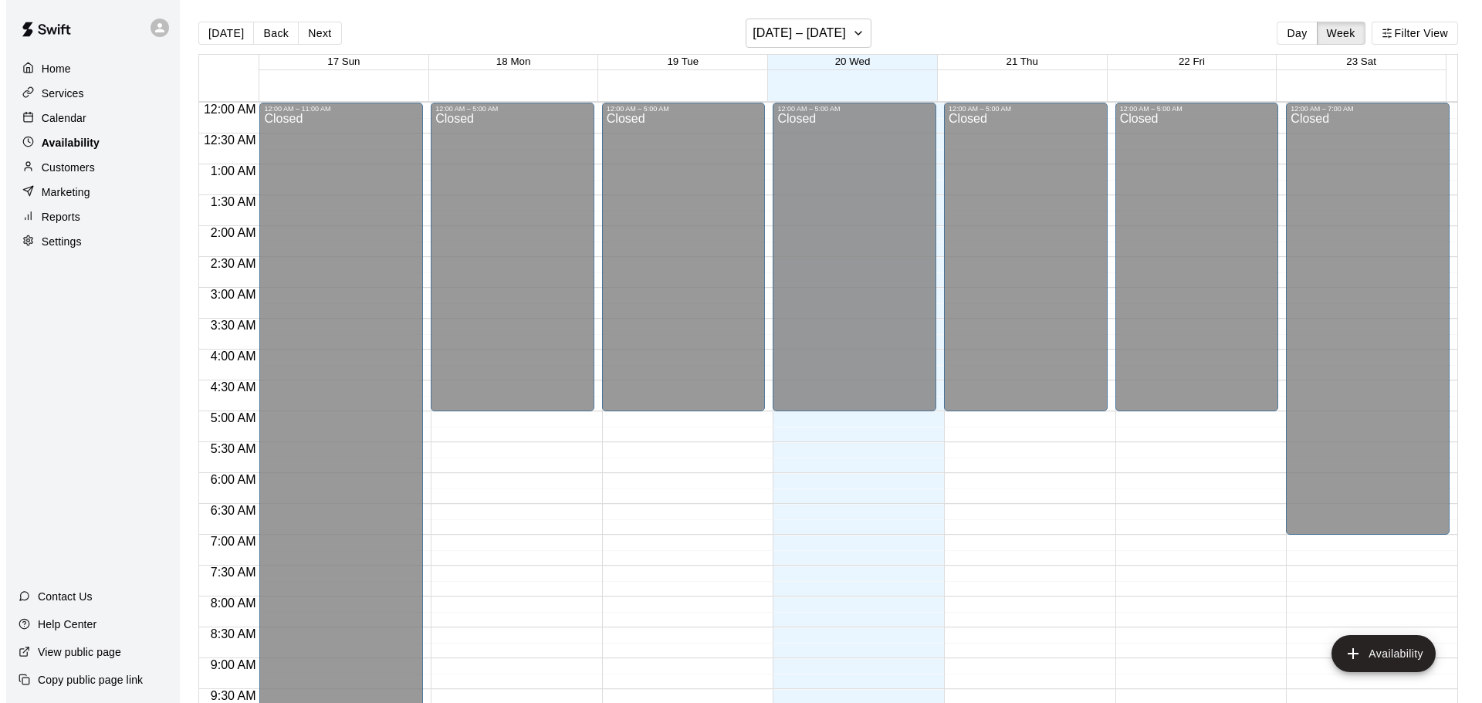
scroll to position [651, 0]
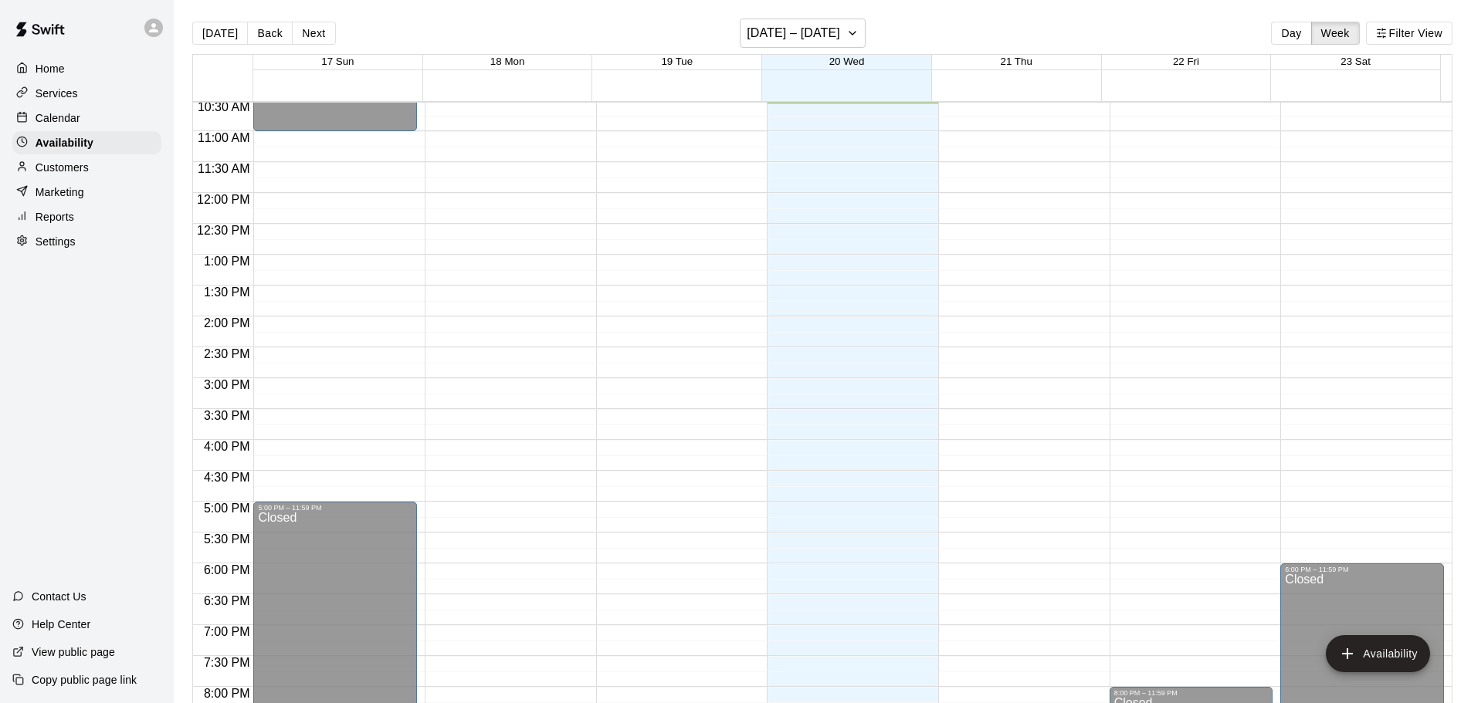
click at [75, 169] on p "Customers" at bounding box center [62, 167] width 53 height 15
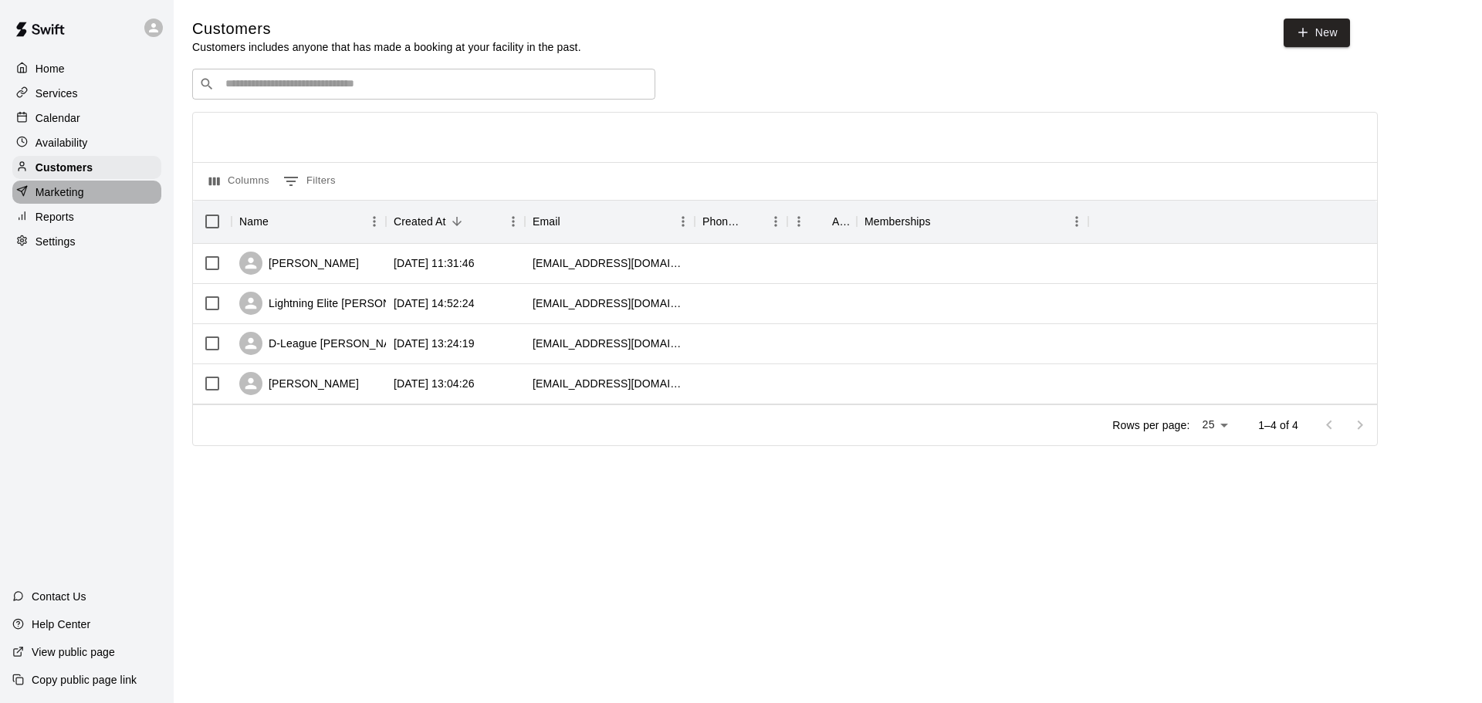
click at [83, 195] on p "Marketing" at bounding box center [60, 191] width 49 height 15
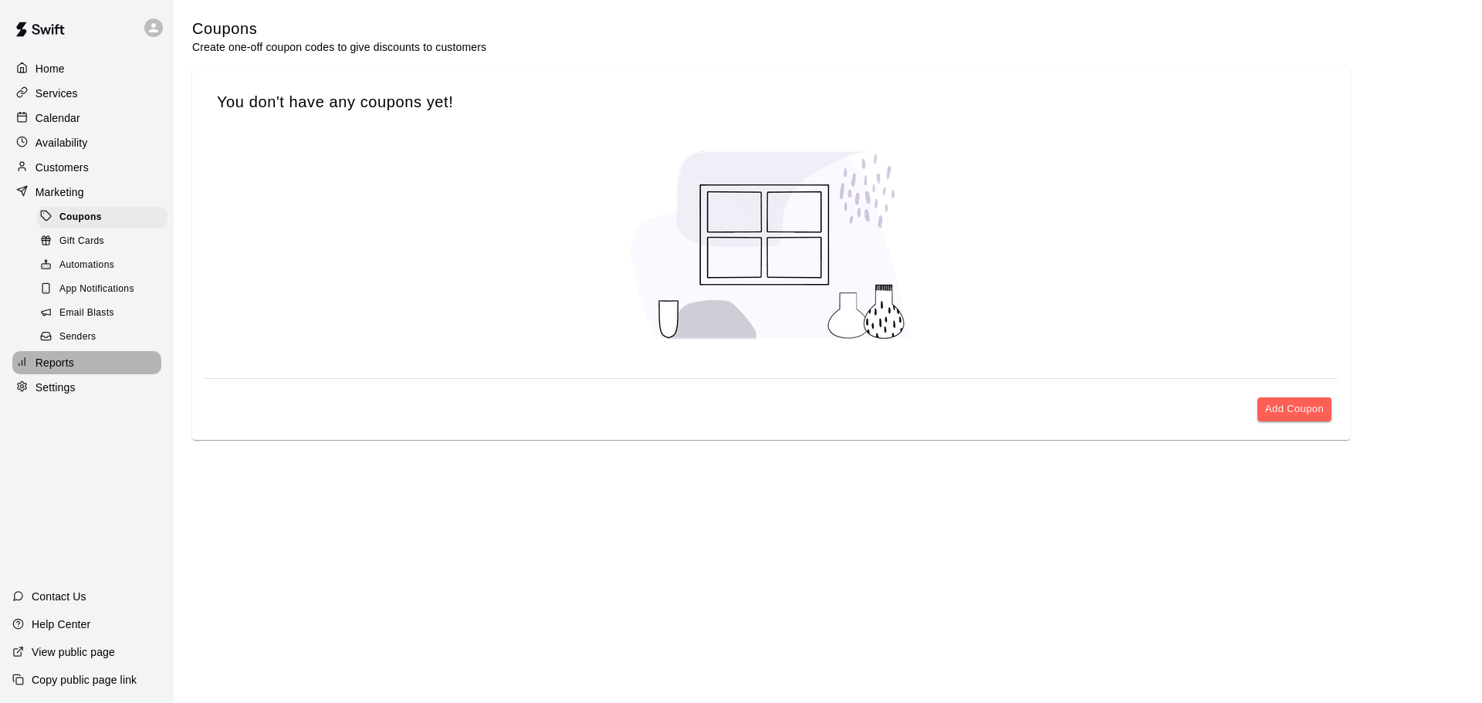
click at [66, 374] on div "Reports" at bounding box center [86, 362] width 149 height 23
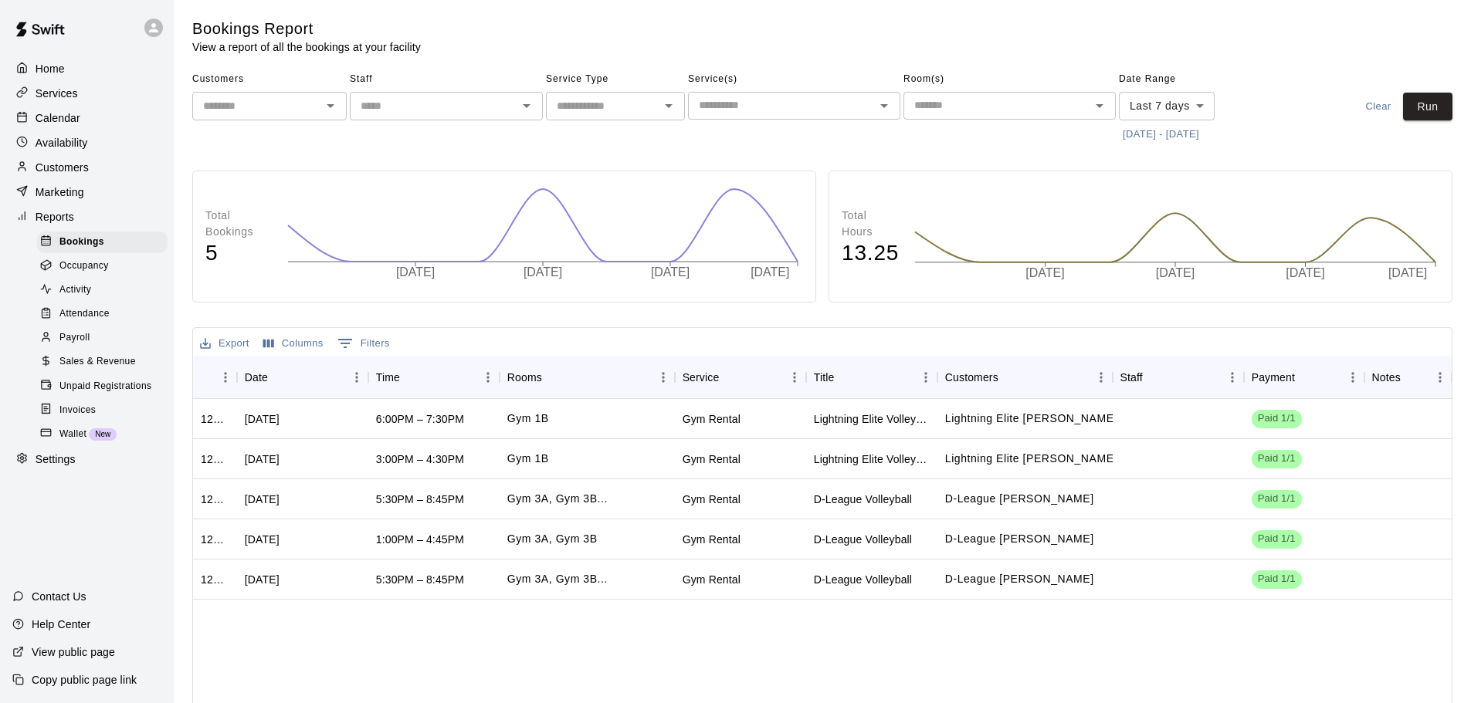
click at [93, 342] on div "Payroll" at bounding box center [102, 338] width 130 height 22
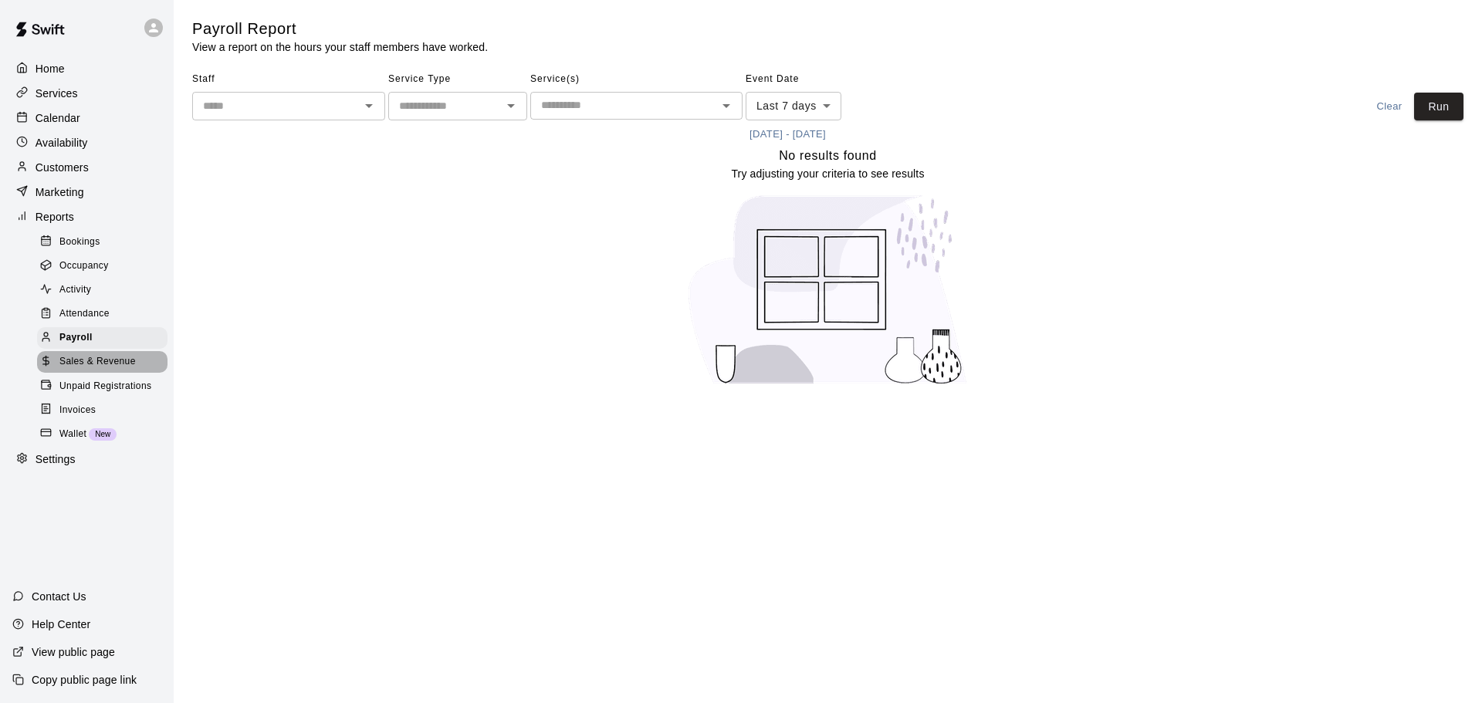
click at [83, 370] on span "Sales & Revenue" at bounding box center [97, 361] width 76 height 15
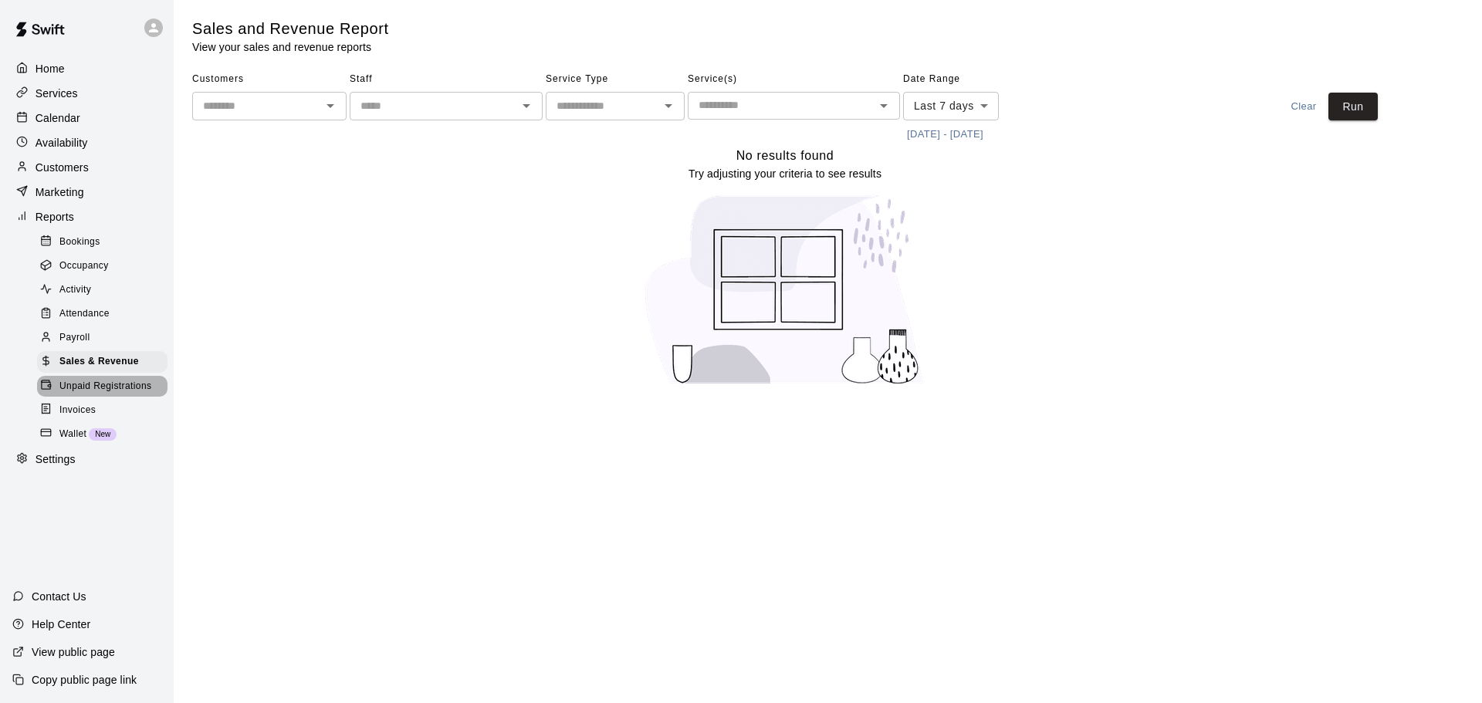
click at [102, 398] on div "Unpaid Registrations" at bounding box center [102, 387] width 130 height 22
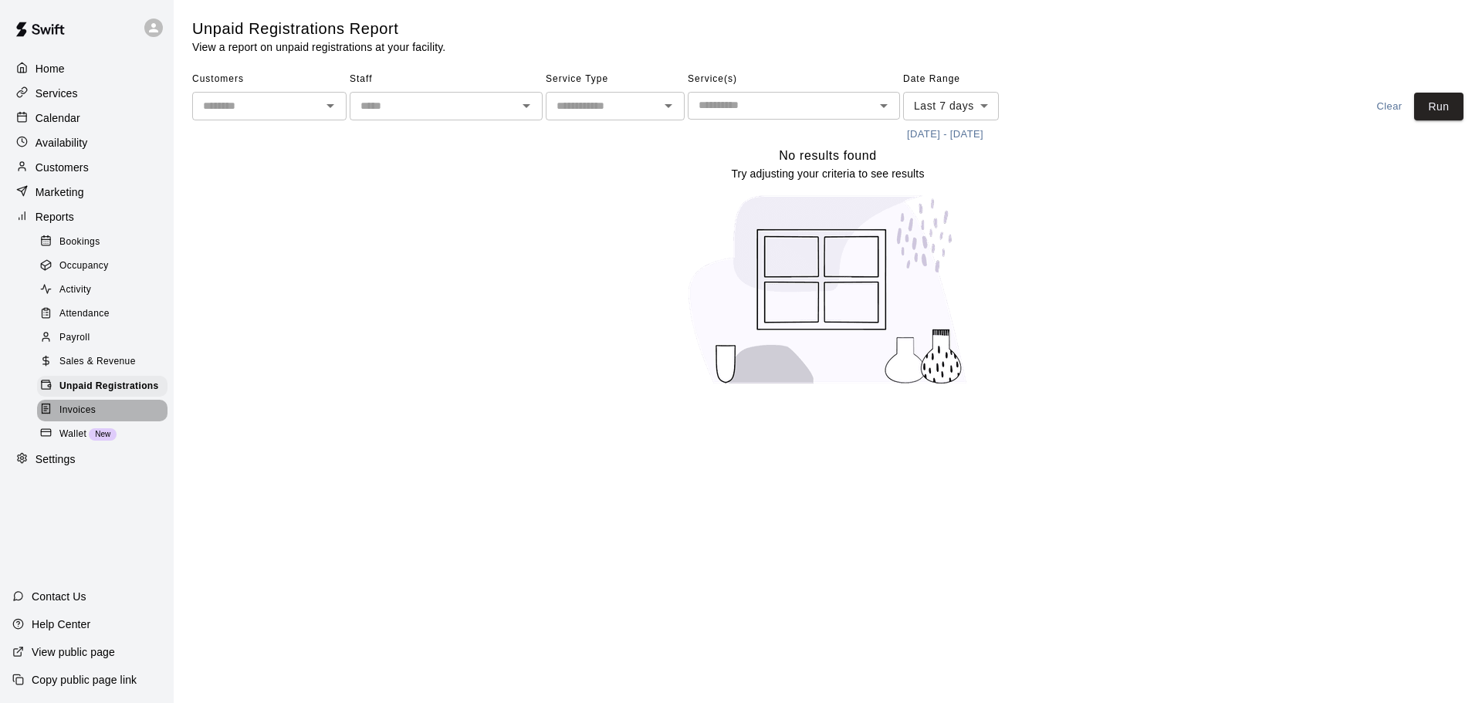
click at [105, 421] on div "Invoices" at bounding box center [102, 411] width 130 height 22
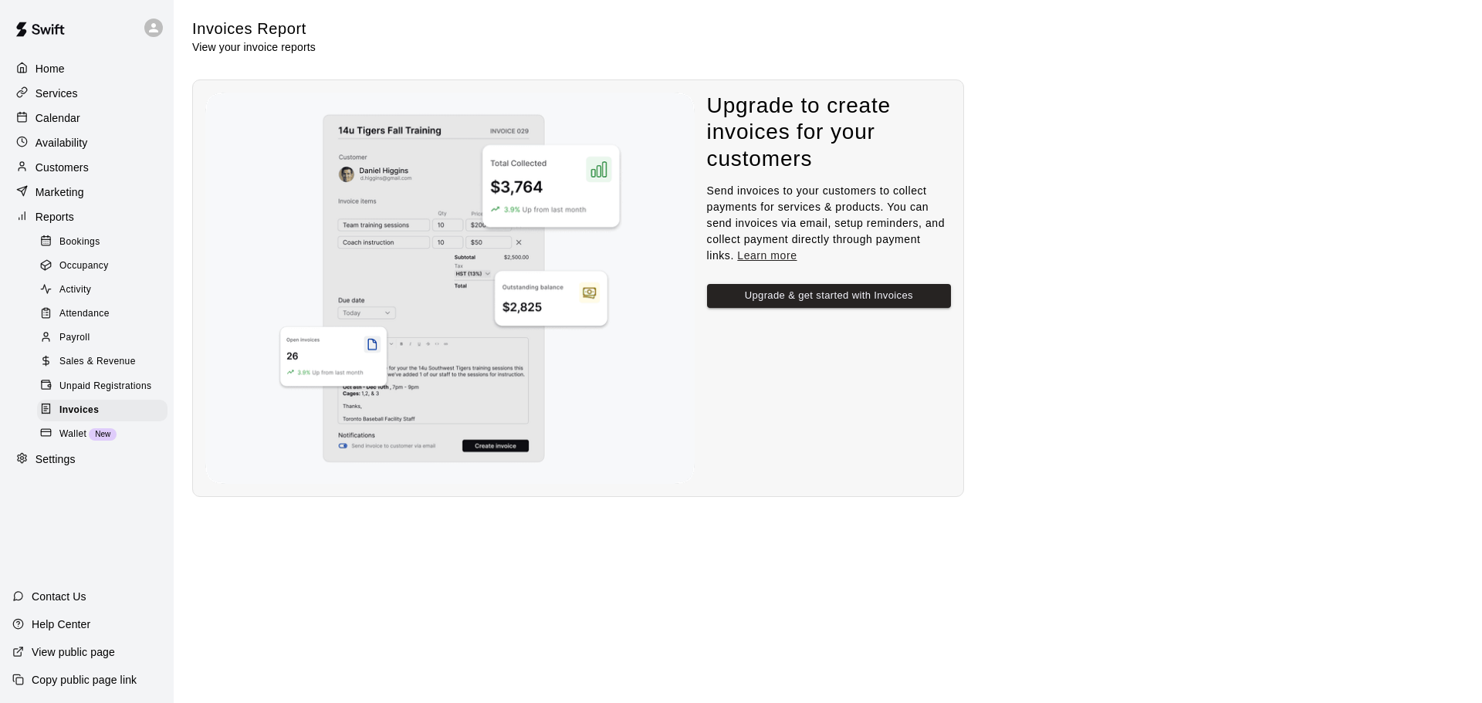
click at [66, 627] on p "Help Center" at bounding box center [61, 624] width 59 height 15
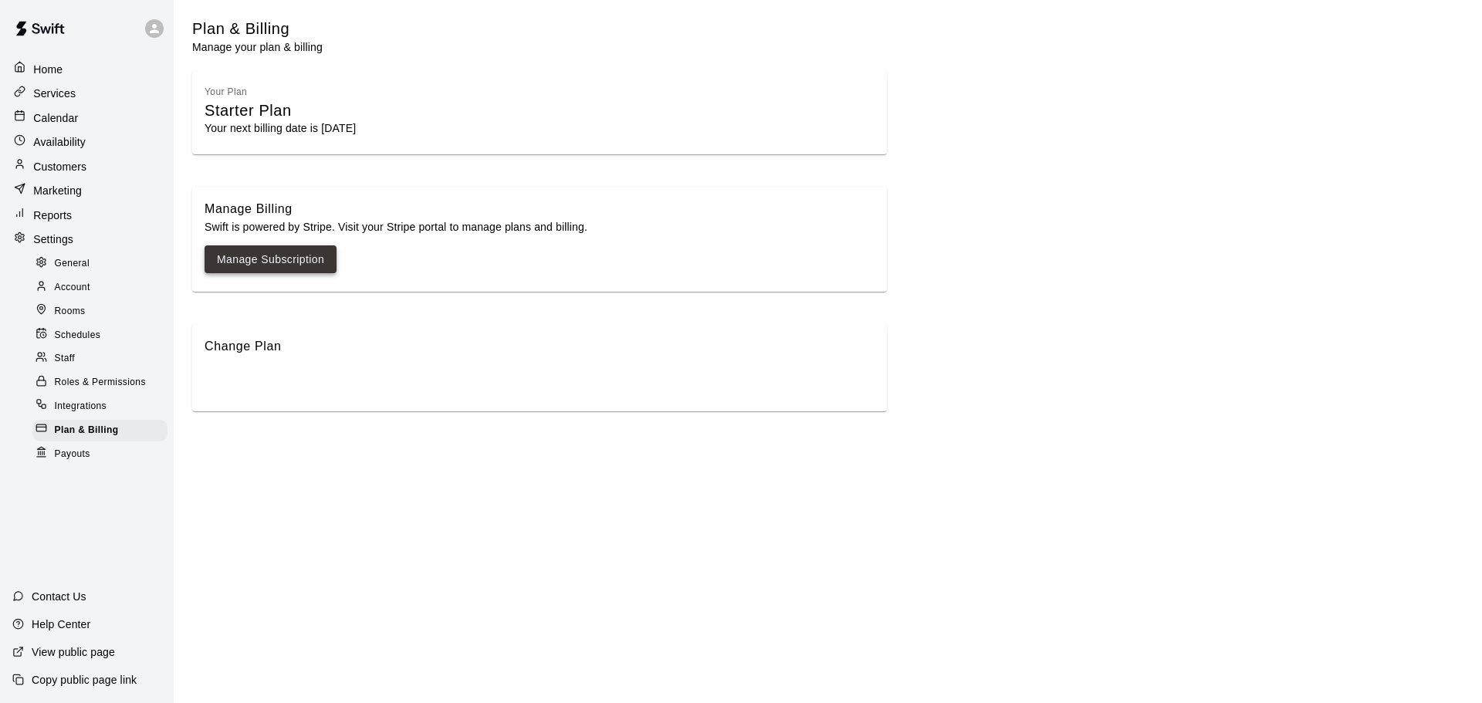
click at [280, 259] on link "Manage Subscription" at bounding box center [270, 259] width 107 height 19
